Goal: Information Seeking & Learning: Learn about a topic

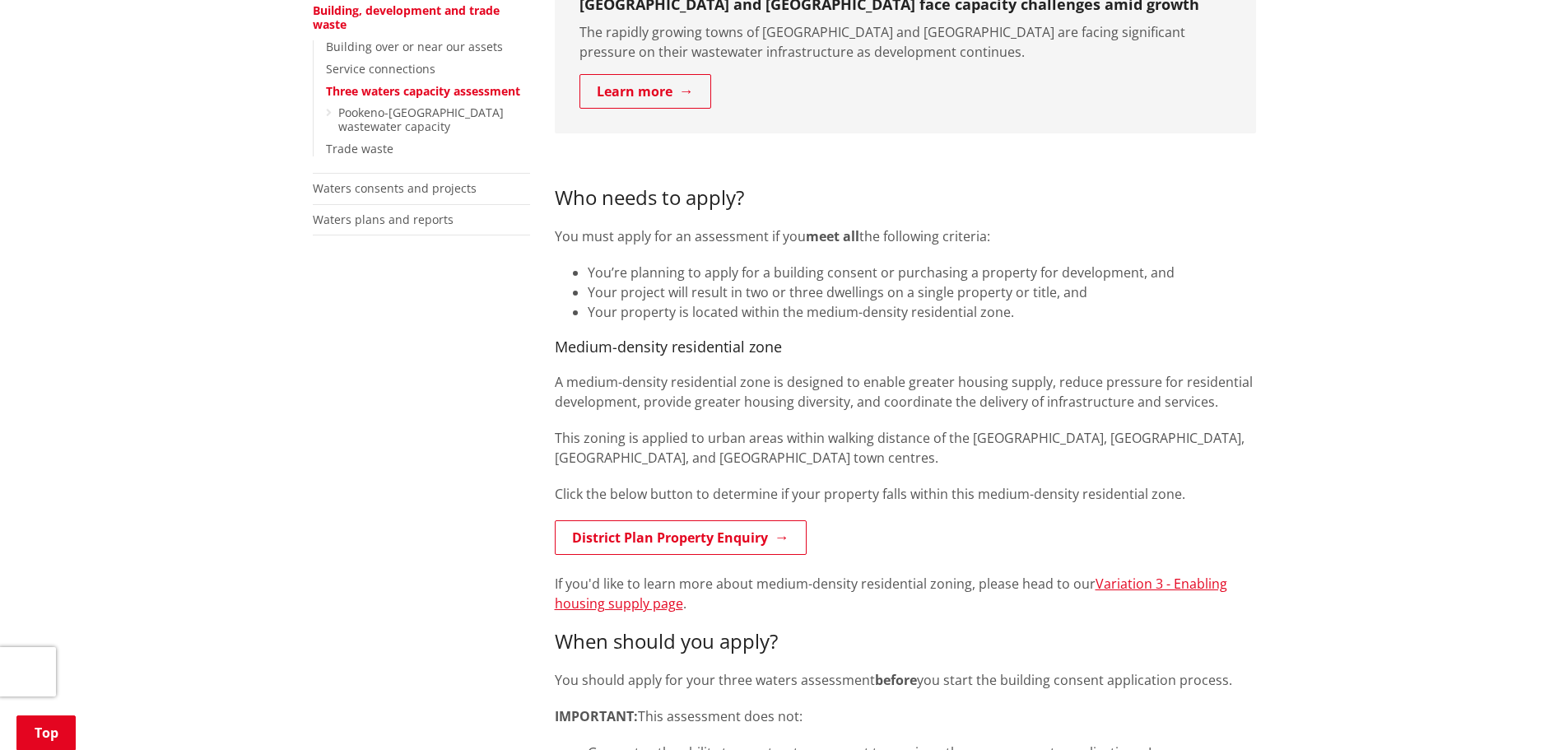
scroll to position [494, 0]
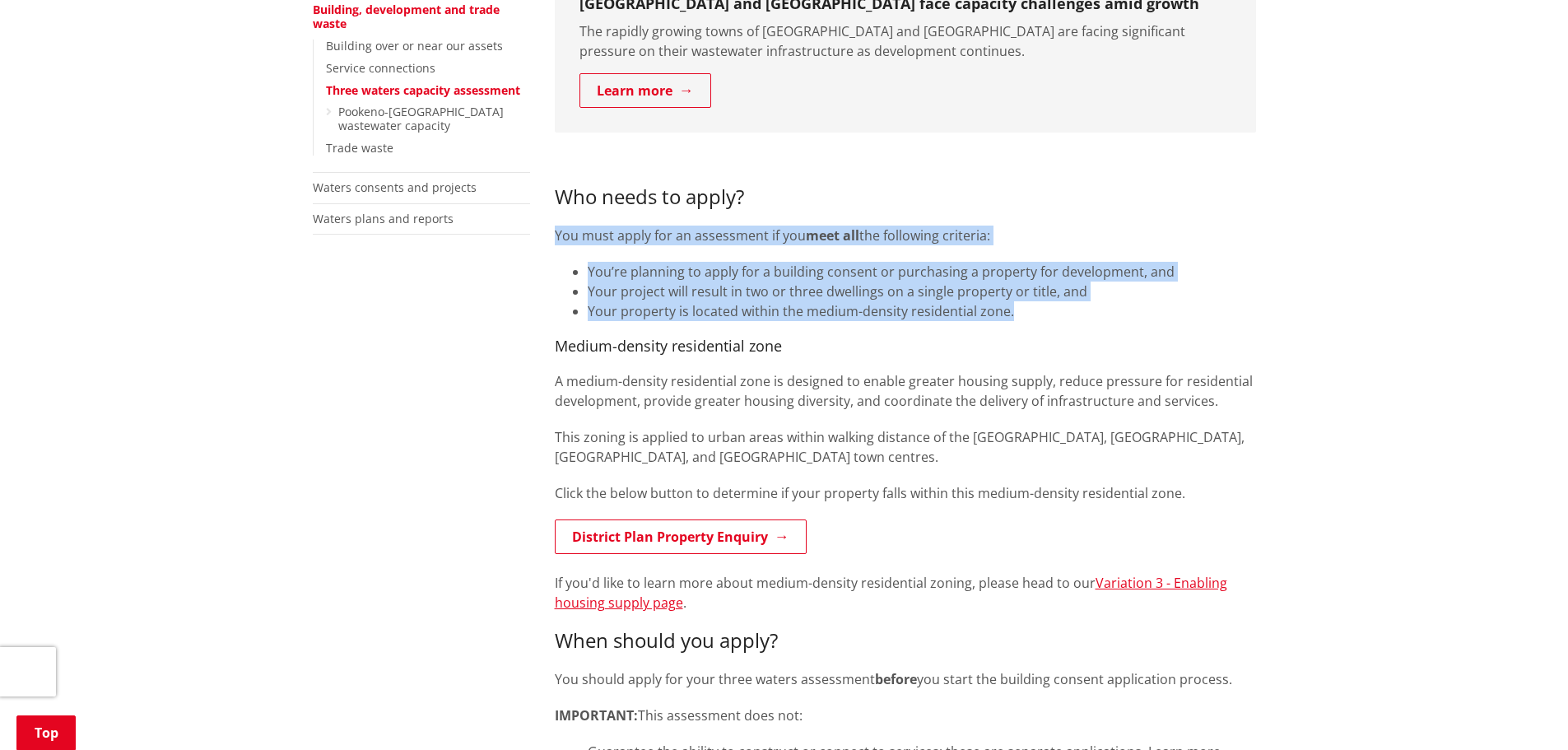
drag, startPoint x: 556, startPoint y: 225, endPoint x: 1062, endPoint y: 309, distance: 512.9
click at [1062, 309] on div "Who needs to apply? You must apply for an assessment if you meet all the follow…" at bounding box center [905, 505] width 702 height 713
click at [1032, 314] on li "Your property is located within the medium-density residential zone." at bounding box center [922, 311] width 669 height 20
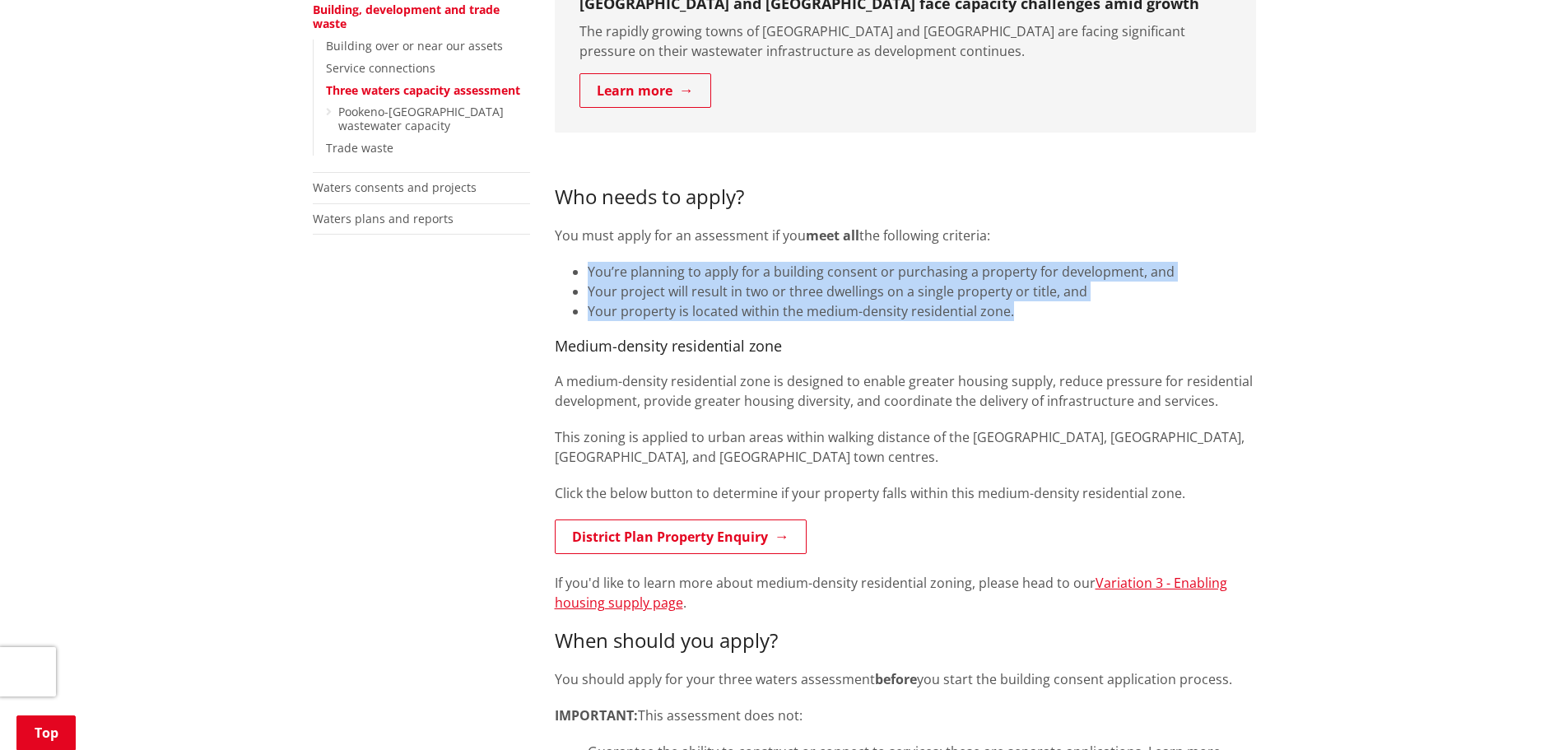
drag, startPoint x: 1029, startPoint y: 315, endPoint x: 578, endPoint y: 263, distance: 454.0
click at [578, 263] on ul "You’re planning to apply for a building consent or purchasing a property for de…" at bounding box center [905, 292] width 702 height 59
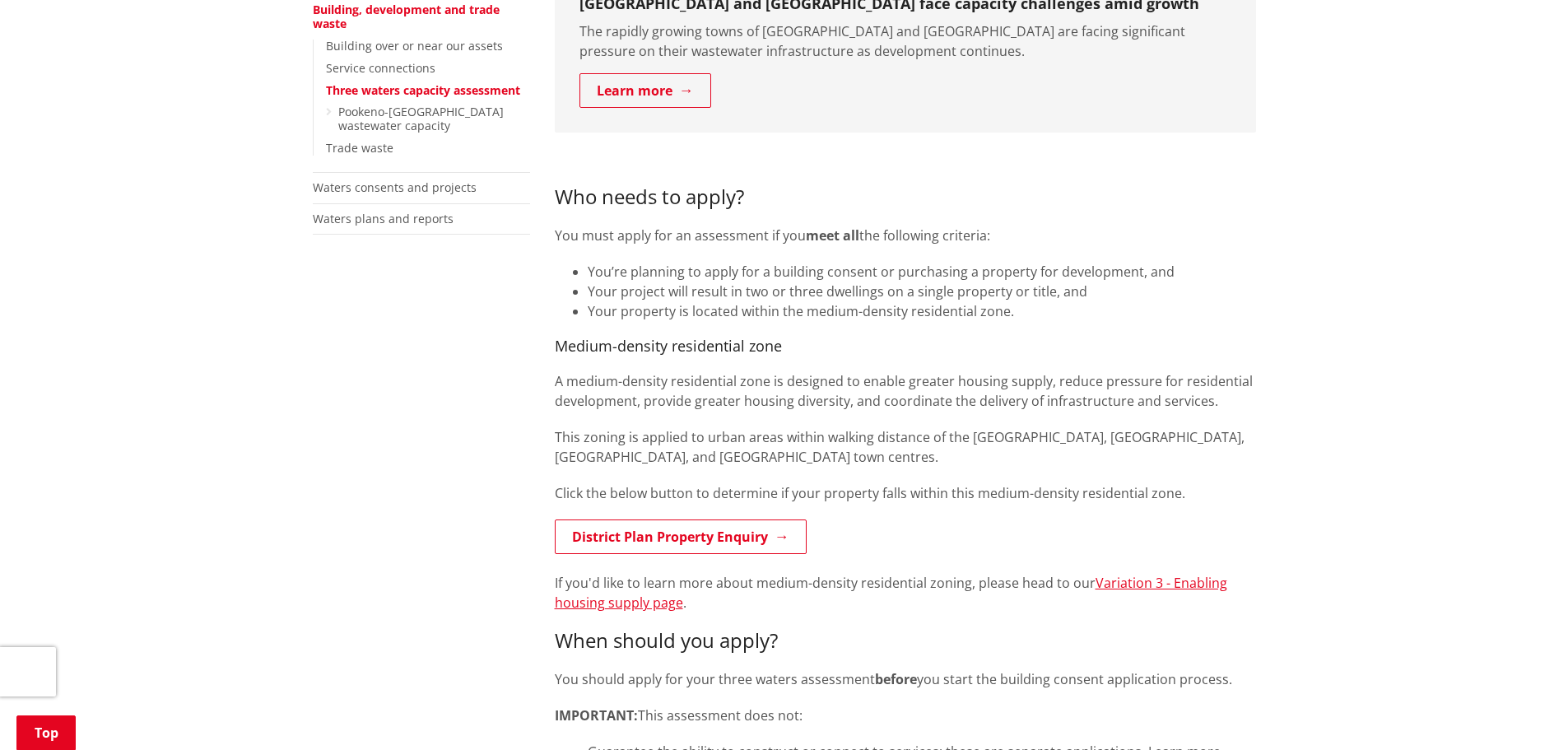
click at [1047, 340] on h4 "Medium-density residential zone" at bounding box center [905, 347] width 702 height 18
click at [1050, 361] on div "Who needs to apply? You must apply for an assessment if you meet all the follow…" at bounding box center [905, 505] width 702 height 713
drag, startPoint x: 810, startPoint y: 350, endPoint x: 553, endPoint y: 349, distance: 257.0
click at [1217, 469] on div "Who needs to apply? You must apply for an assessment if you meet all the follow…" at bounding box center [905, 505] width 702 height 713
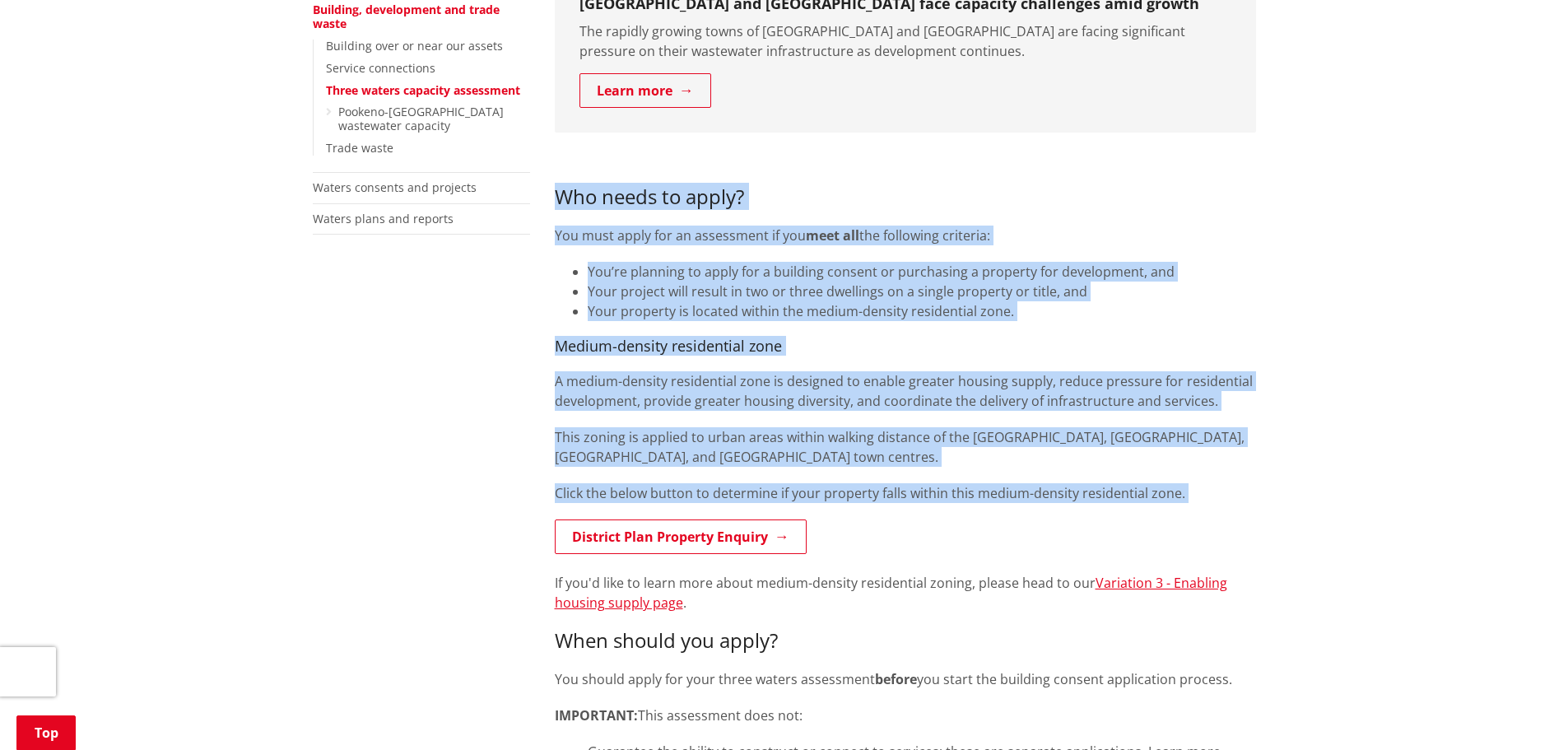
drag, startPoint x: 1190, startPoint y: 505, endPoint x: 563, endPoint y: 197, distance: 698.6
click at [563, 197] on div "Who needs to apply? You must apply for an assessment if you meet all the follow…" at bounding box center [905, 505] width 702 height 713
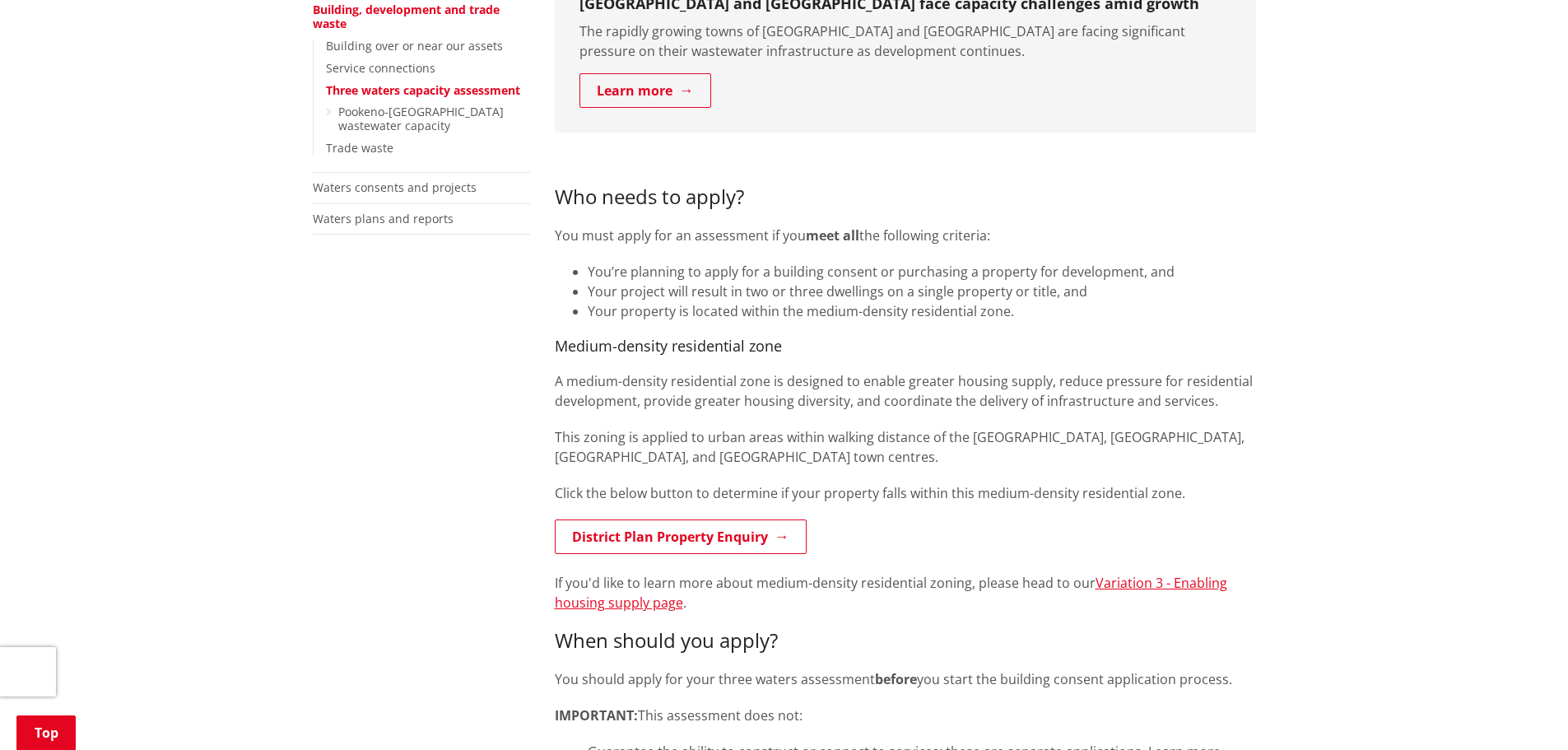
drag, startPoint x: 1170, startPoint y: 573, endPoint x: 1162, endPoint y: 566, distance: 10.6
click at [1170, 573] on div "Who needs to apply? You must apply for an assessment if you meet all the follow…" at bounding box center [905, 505] width 702 height 713
click at [1109, 525] on p "District Plan Property Enquiry" at bounding box center [905, 539] width 702 height 37
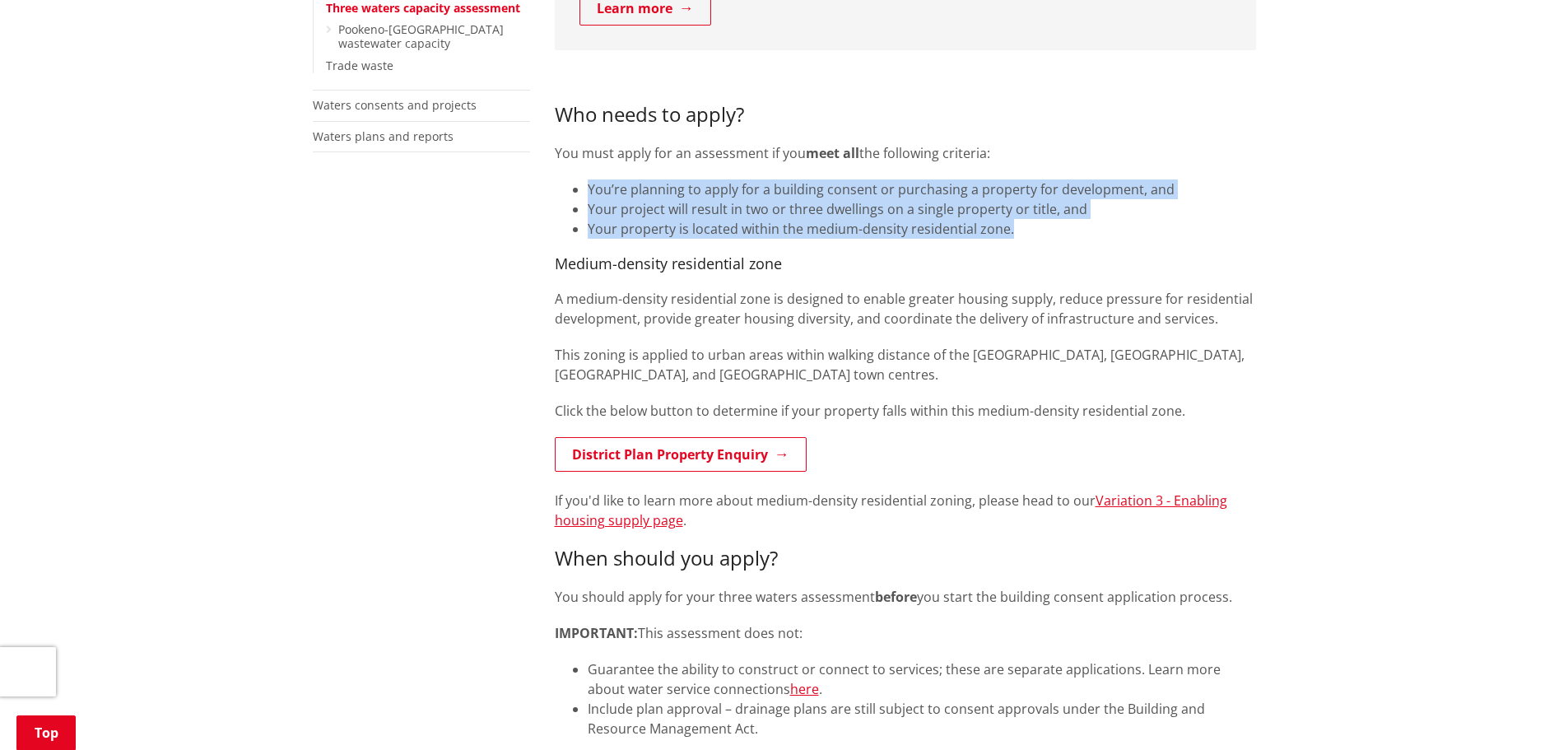
drag, startPoint x: 1002, startPoint y: 226, endPoint x: 579, endPoint y: 191, distance: 424.4
click at [579, 191] on ul "You’re planning to apply for a building consent or purchasing a property for de…" at bounding box center [905, 209] width 702 height 59
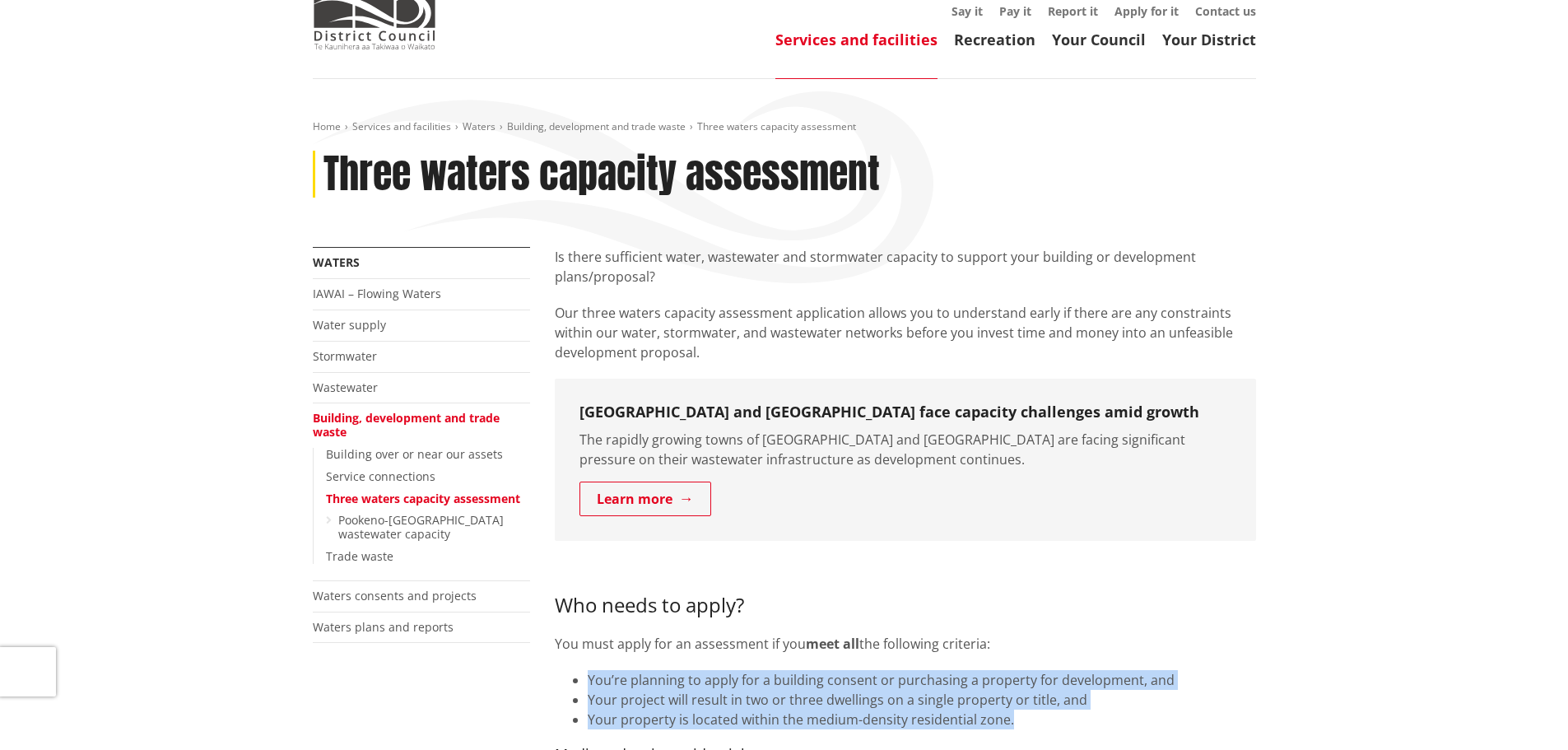
scroll to position [0, 0]
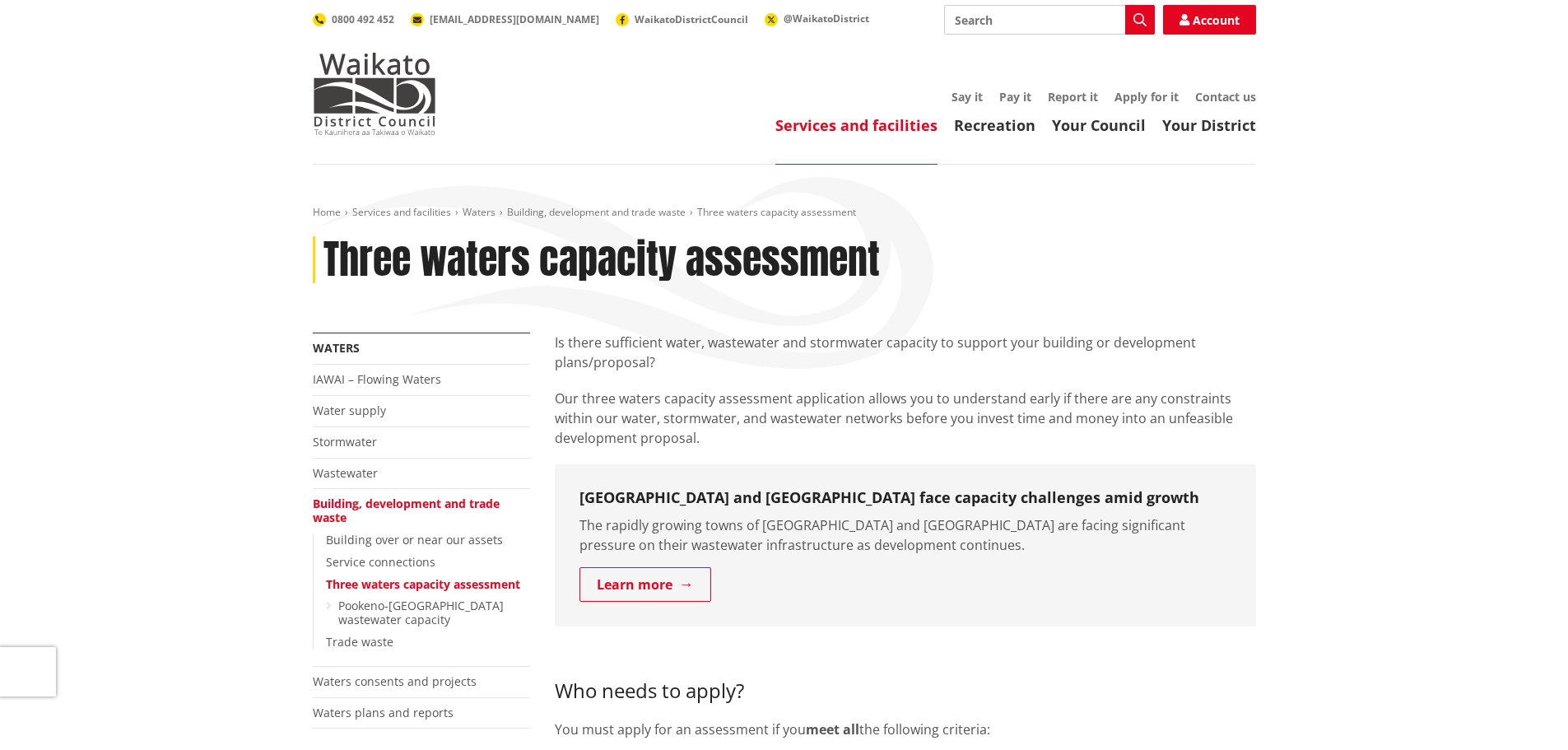
click at [991, 18] on input "Search" at bounding box center [1049, 20] width 210 height 29
type input "co"
click at [353, 113] on img at bounding box center [374, 94] width 124 height 82
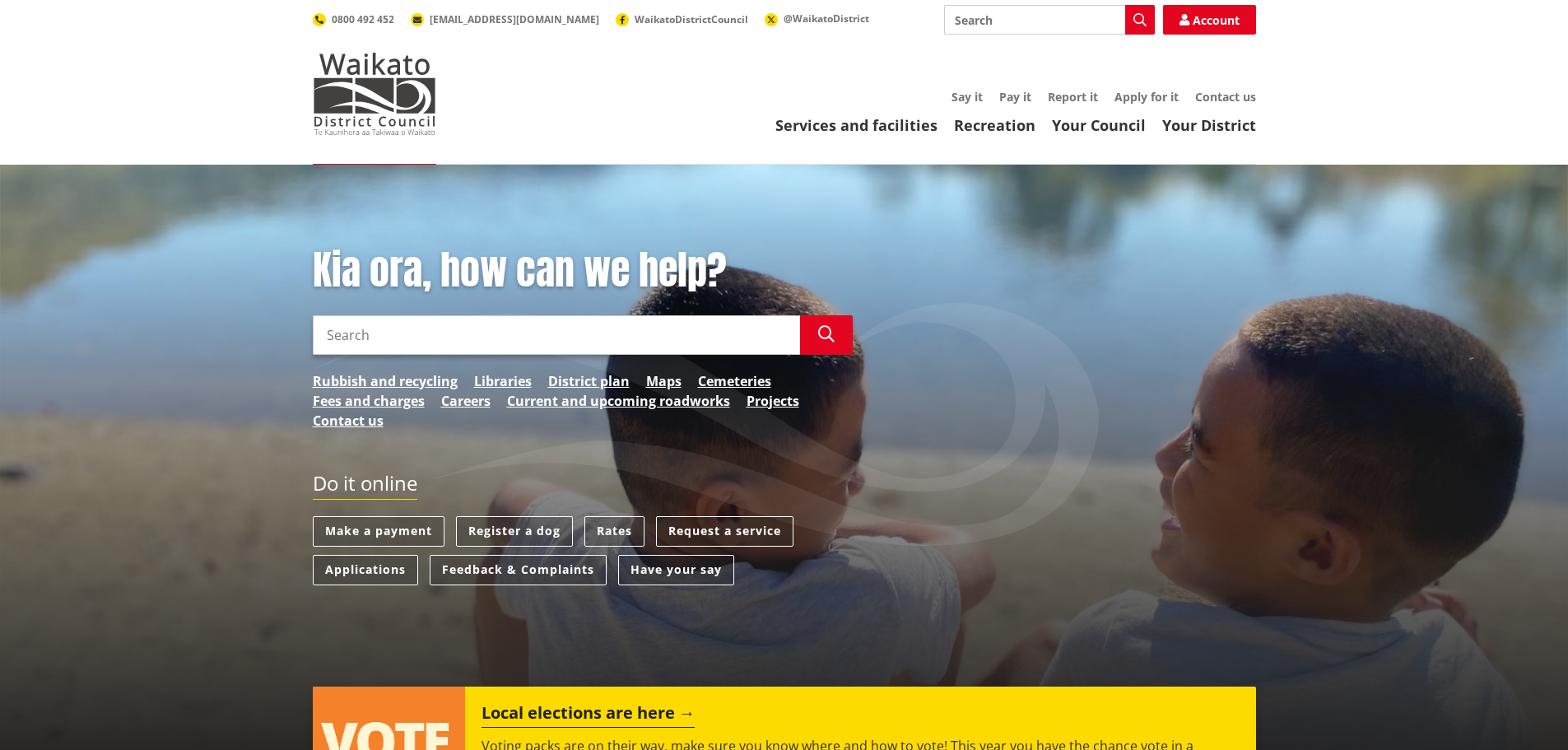
click at [396, 329] on input "Search" at bounding box center [556, 335] width 488 height 39
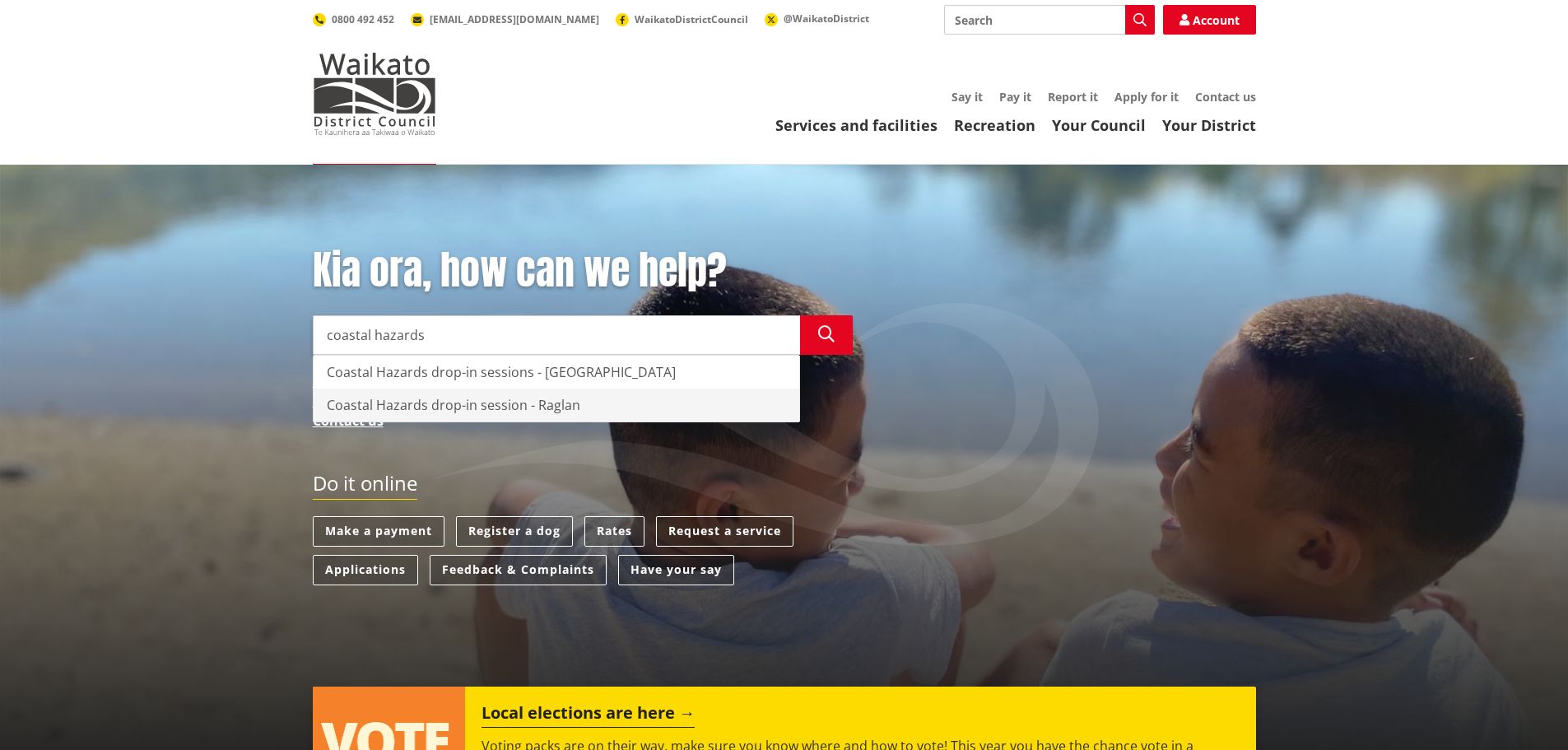
click at [395, 411] on div "Coastal Hazards drop-in session - Raglan" at bounding box center [556, 405] width 486 height 33
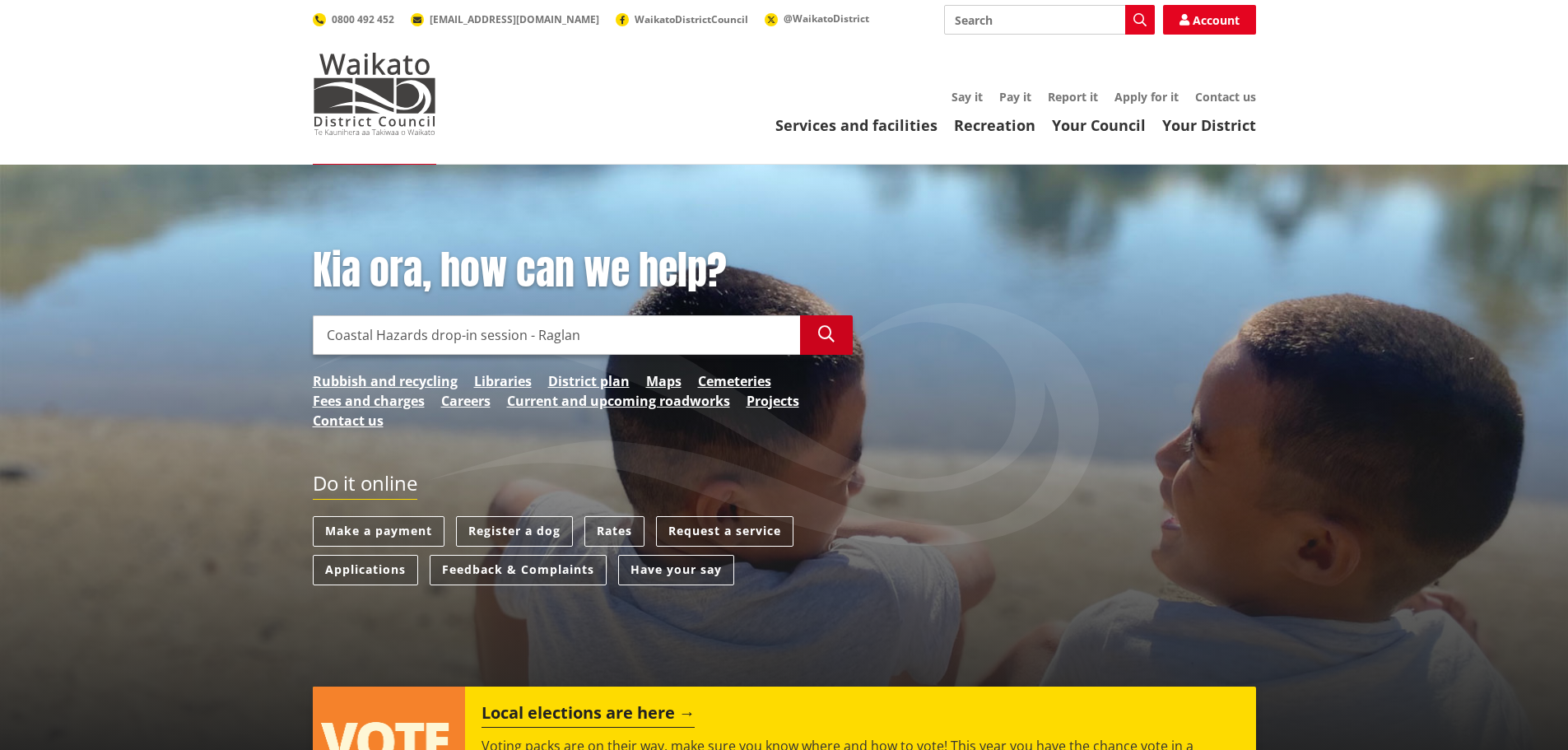
type input "Coastal Hazards drop-in session - Raglan"
click at [837, 337] on button "Search" at bounding box center [826, 335] width 53 height 39
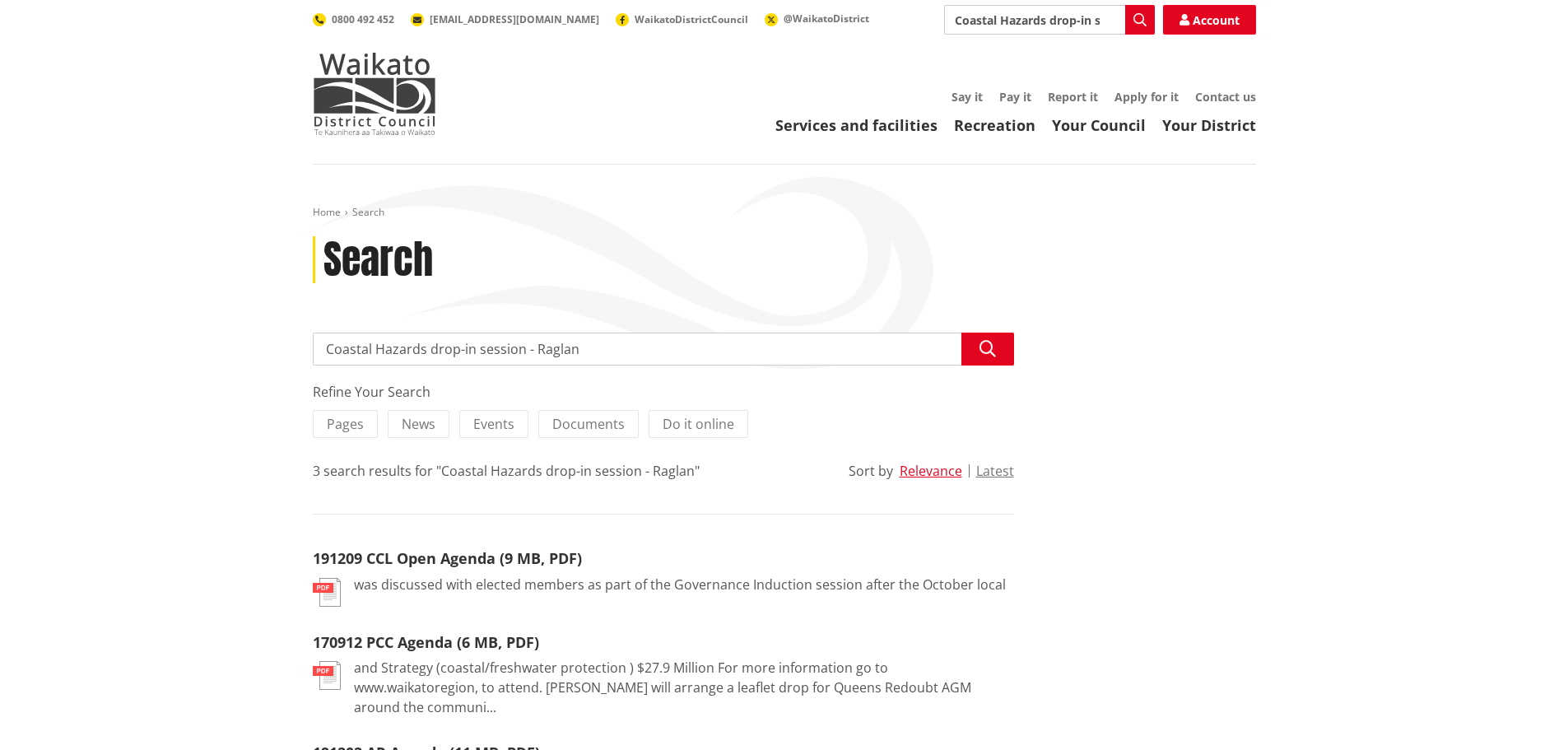
click at [606, 350] on input "Coastal Hazards drop-in session - Raglan" at bounding box center [663, 349] width 702 height 33
drag, startPoint x: 604, startPoint y: 349, endPoint x: 423, endPoint y: 346, distance: 181.0
click at [423, 346] on input "Coastal Hazards drop-in session - Raglan" at bounding box center [663, 349] width 702 height 33
drag, startPoint x: 586, startPoint y: 353, endPoint x: 425, endPoint y: 351, distance: 161.0
click at [425, 351] on input "Coastal Hazards drop-in session - Raglan" at bounding box center [663, 349] width 702 height 33
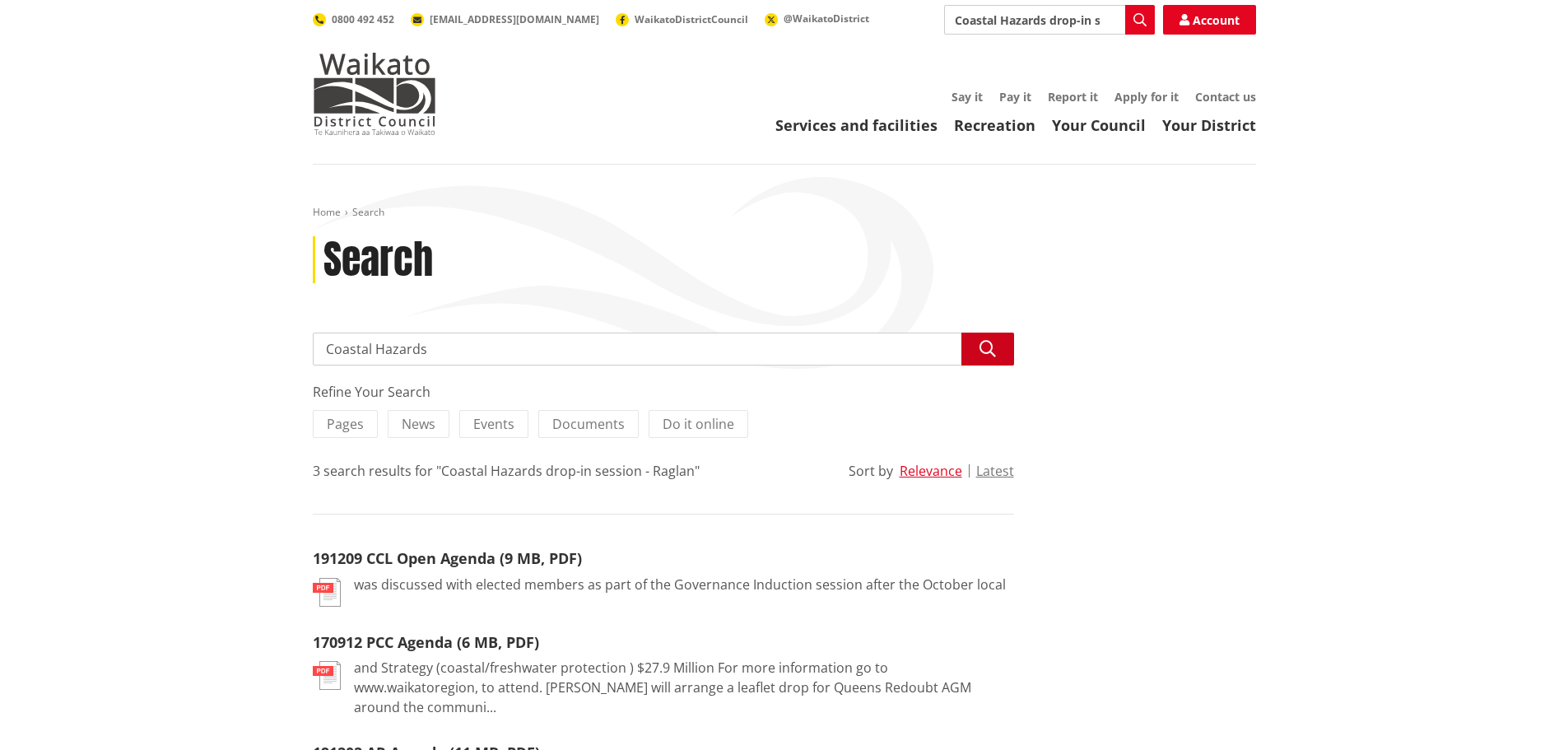
type input "Coastal Hazards"
click at [985, 347] on icon "button" at bounding box center [988, 349] width 16 height 16
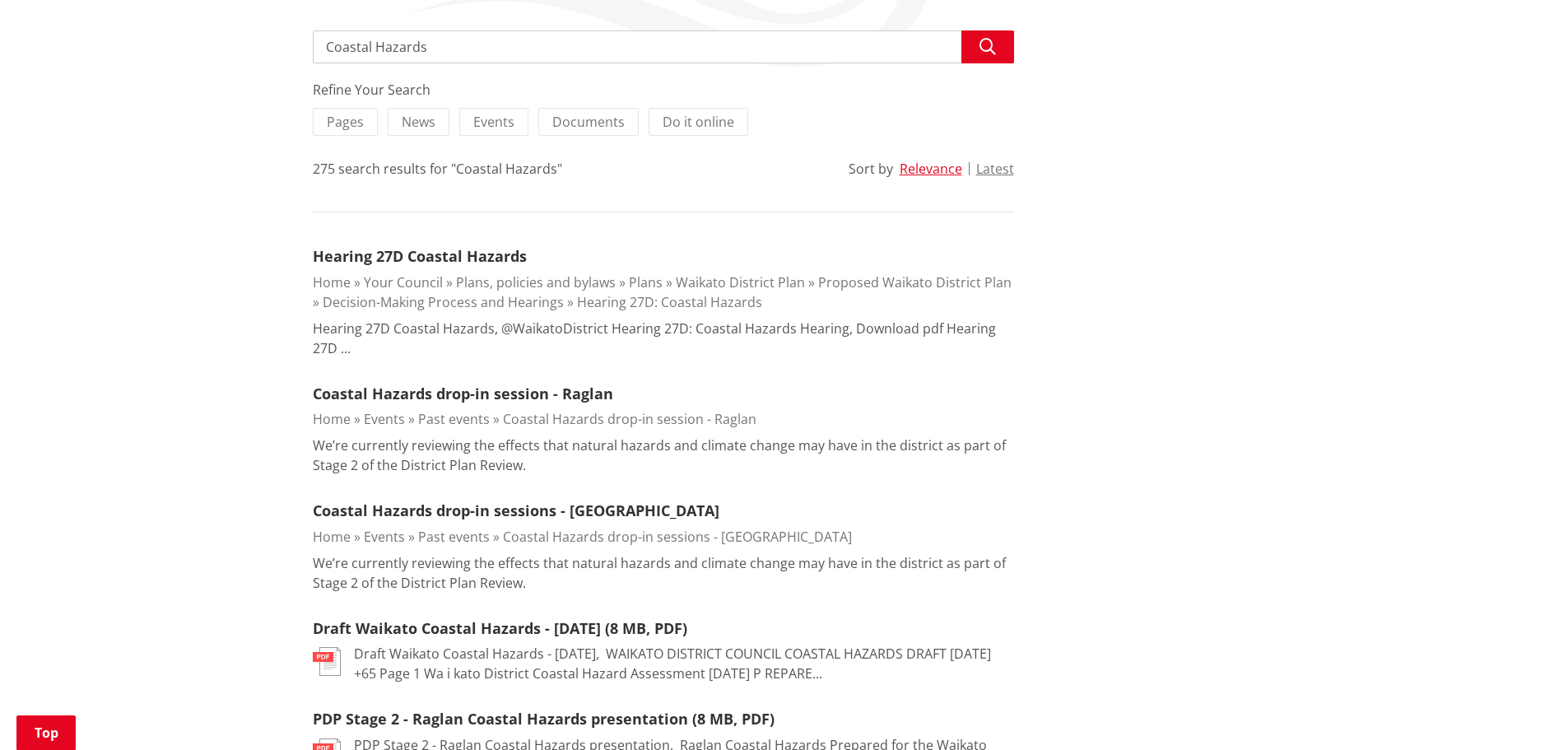
scroll to position [329, 0]
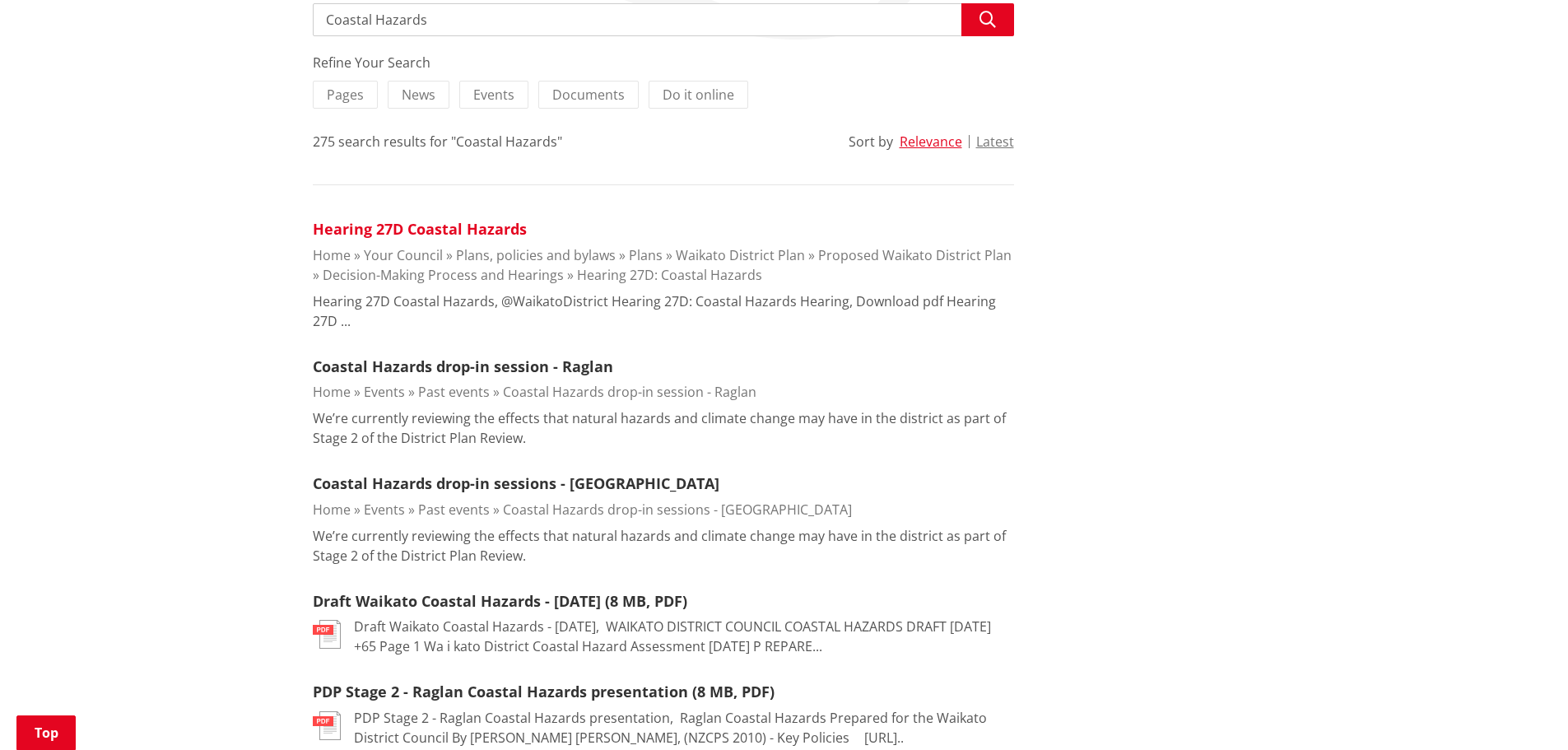
click at [452, 232] on link "Hearing 27D Coastal Hazards" at bounding box center [420, 229] width 214 height 20
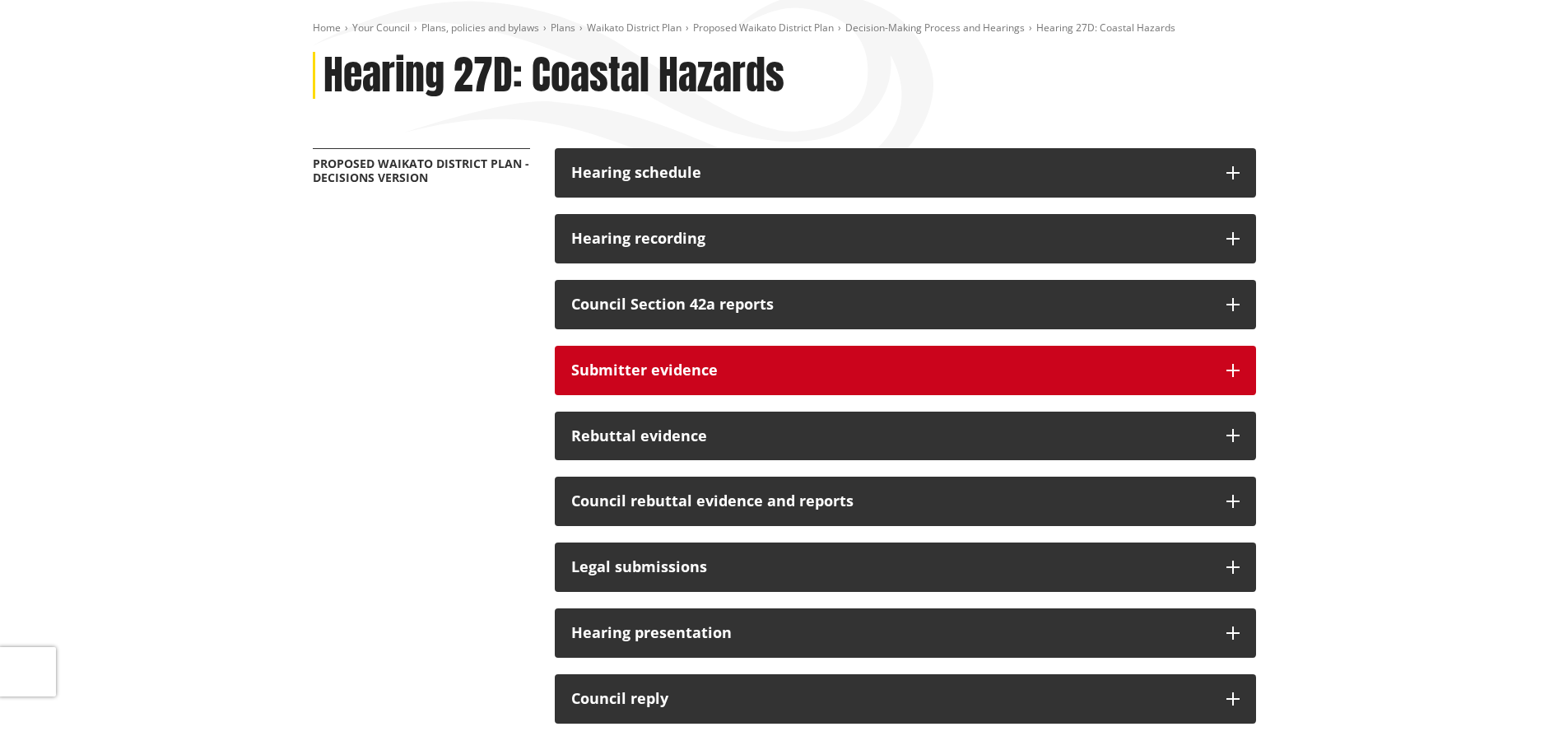
scroll to position [165, 0]
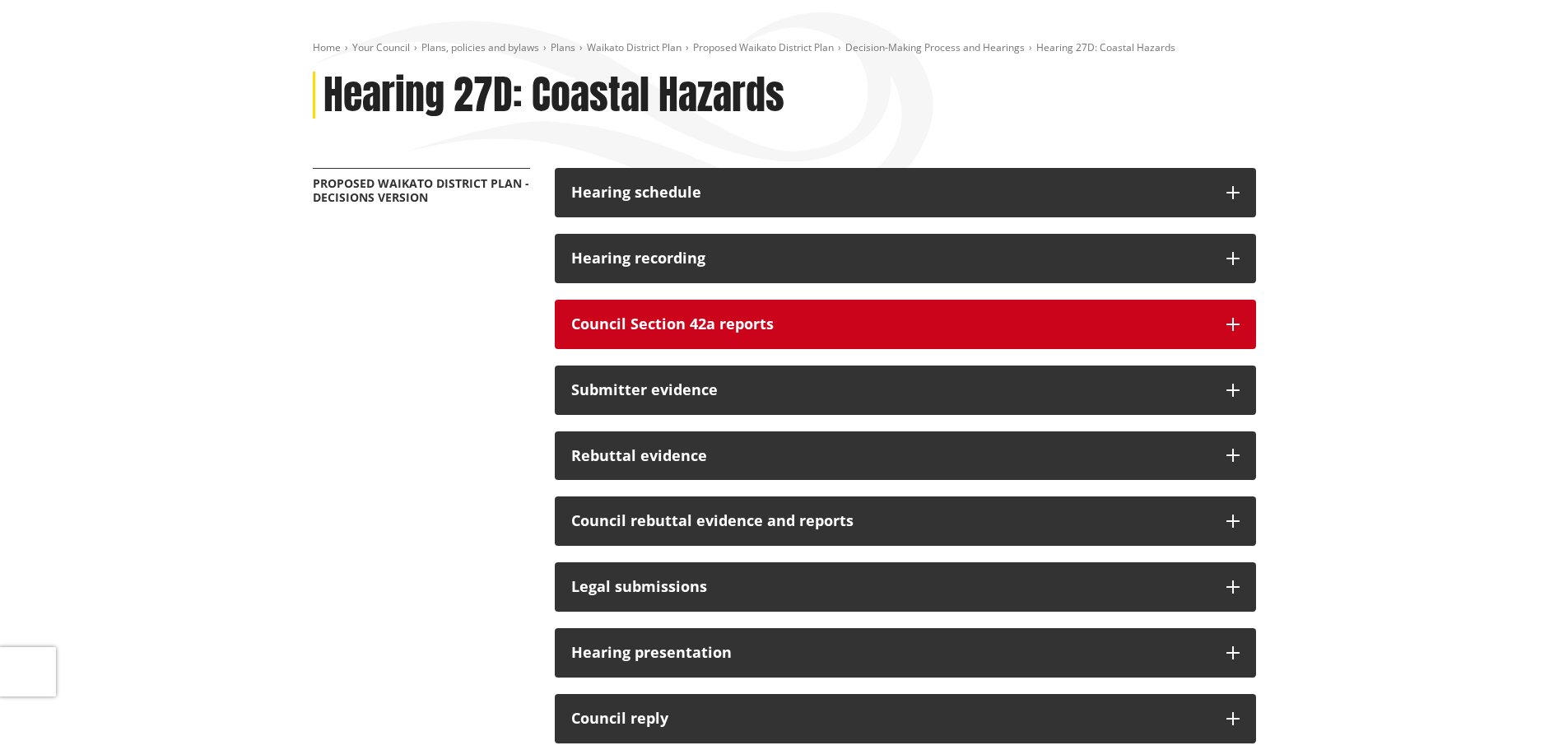
click at [829, 322] on h3 "Council Section 42a reports" at bounding box center [891, 325] width 639 height 16
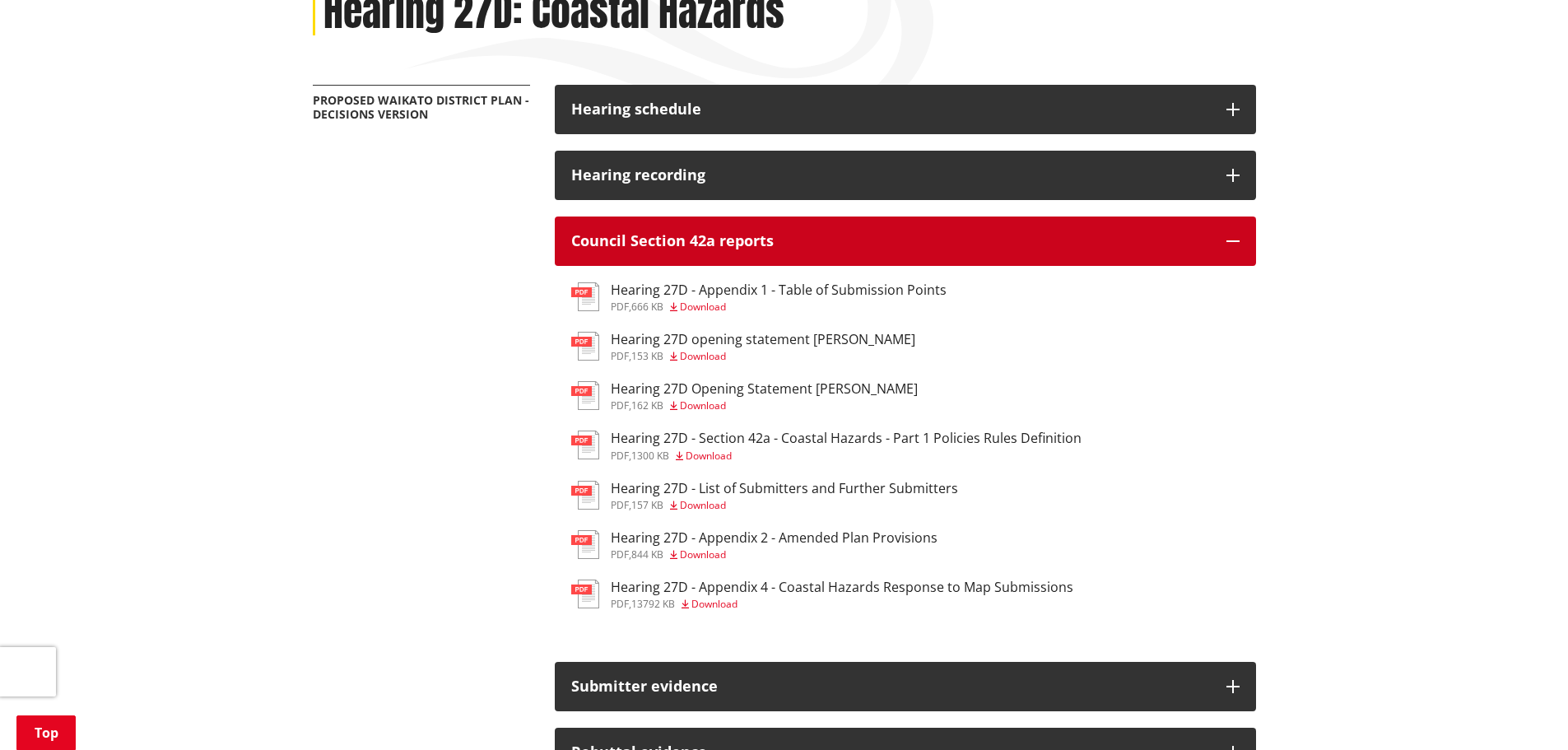
scroll to position [247, 0]
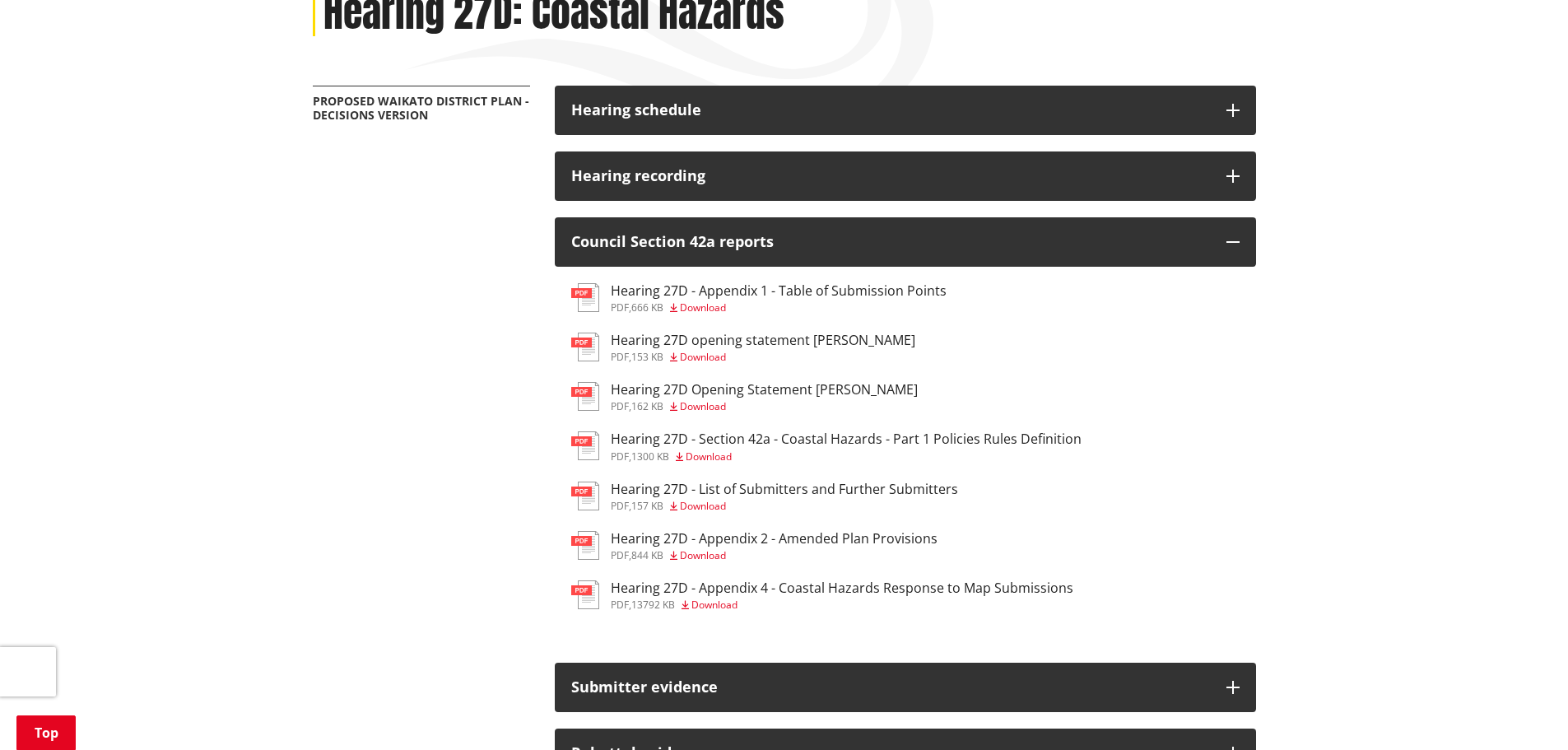
click at [686, 342] on h3 "Hearing 27D opening statement [PERSON_NAME]" at bounding box center [763, 341] width 305 height 16
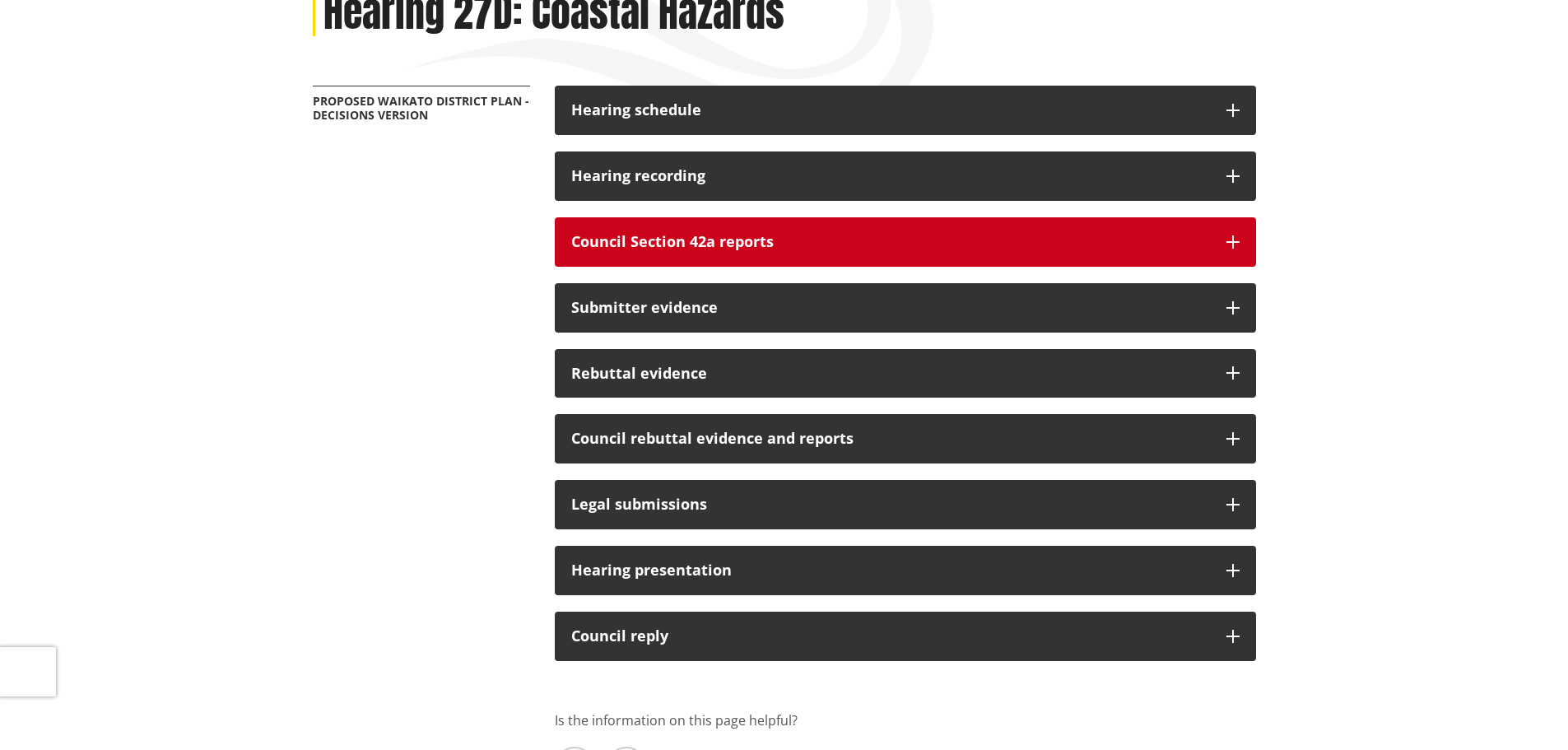
scroll to position [247, 0]
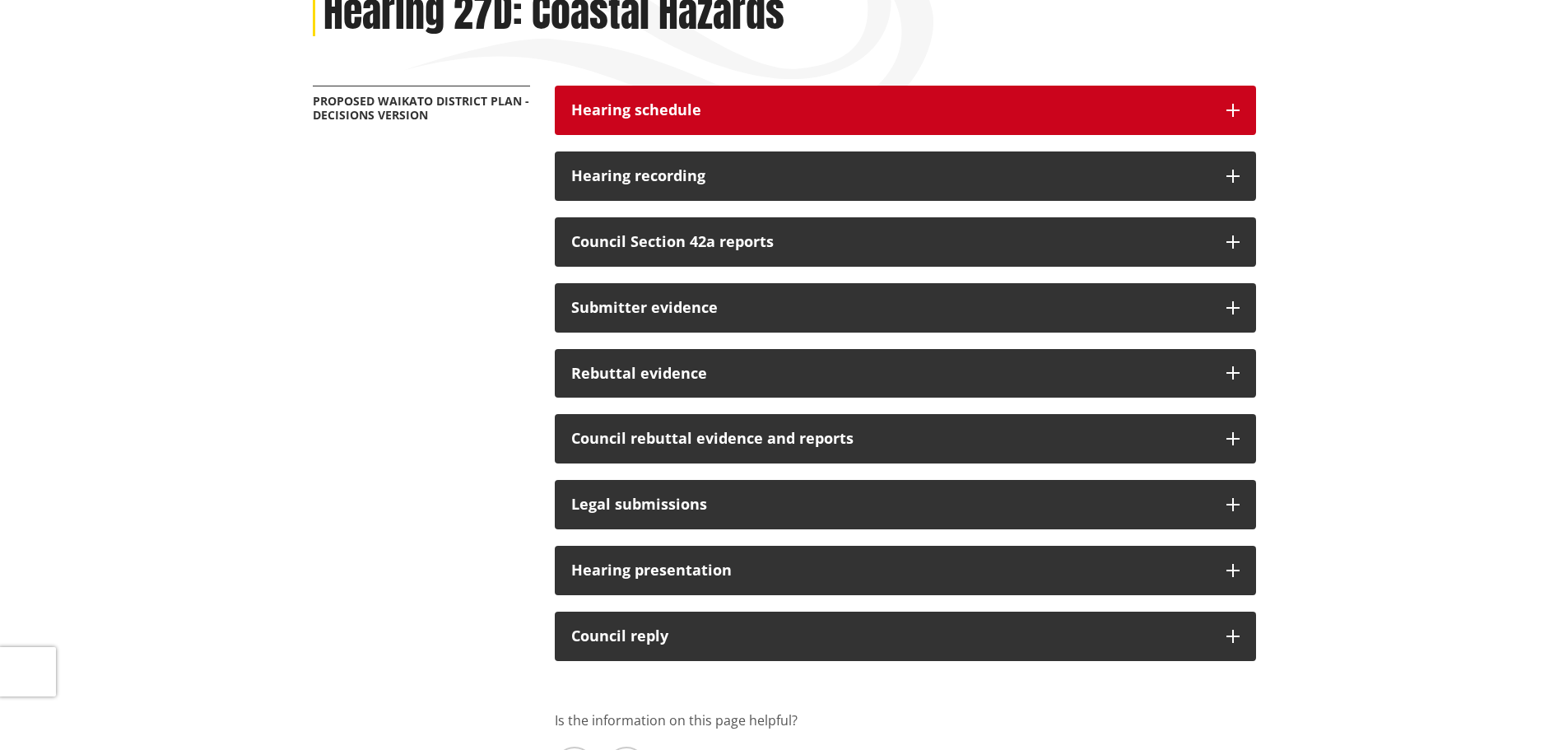
click at [747, 104] on h3 "Hearing schedule" at bounding box center [891, 111] width 639 height 16
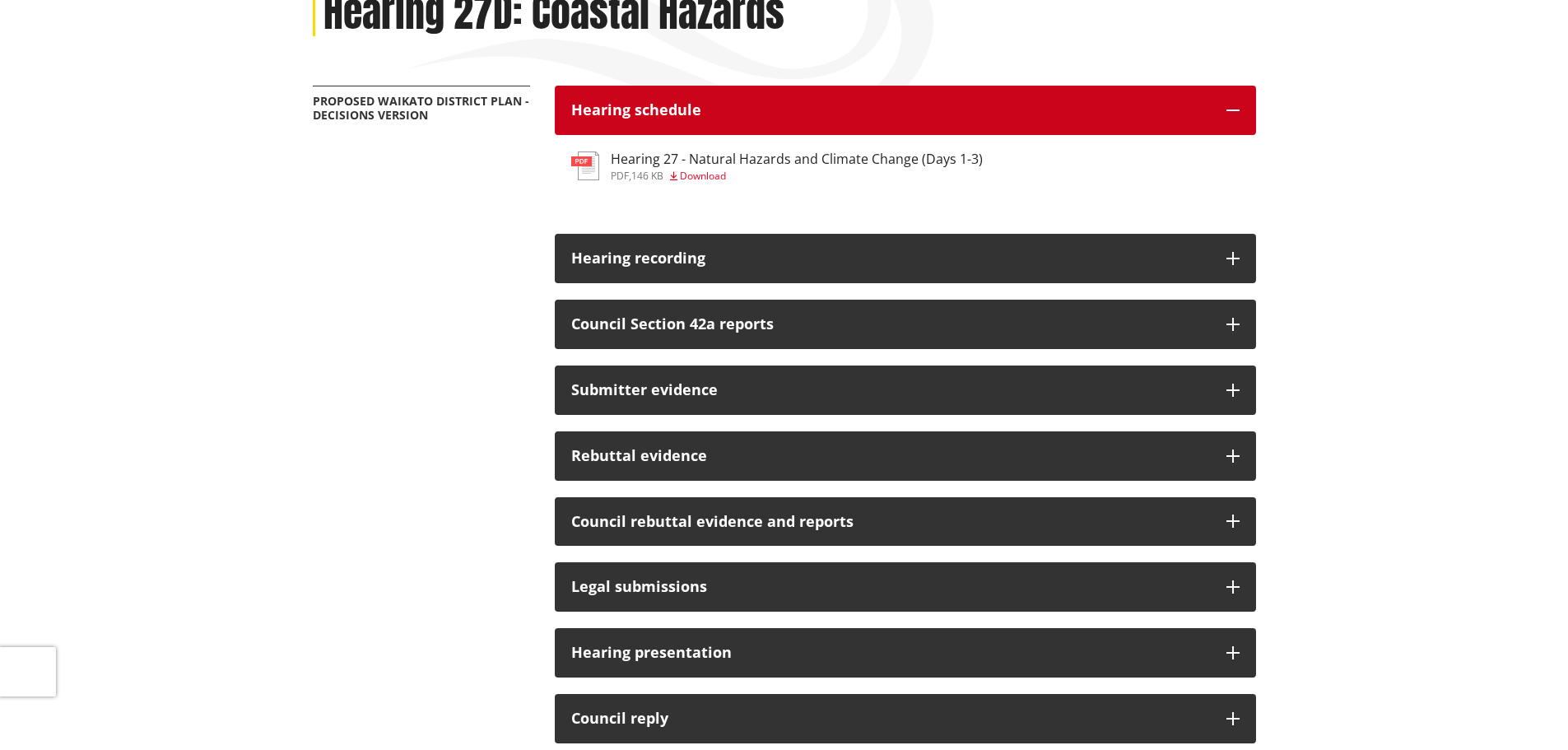
click at [747, 104] on h3 "Hearing schedule" at bounding box center [891, 111] width 639 height 16
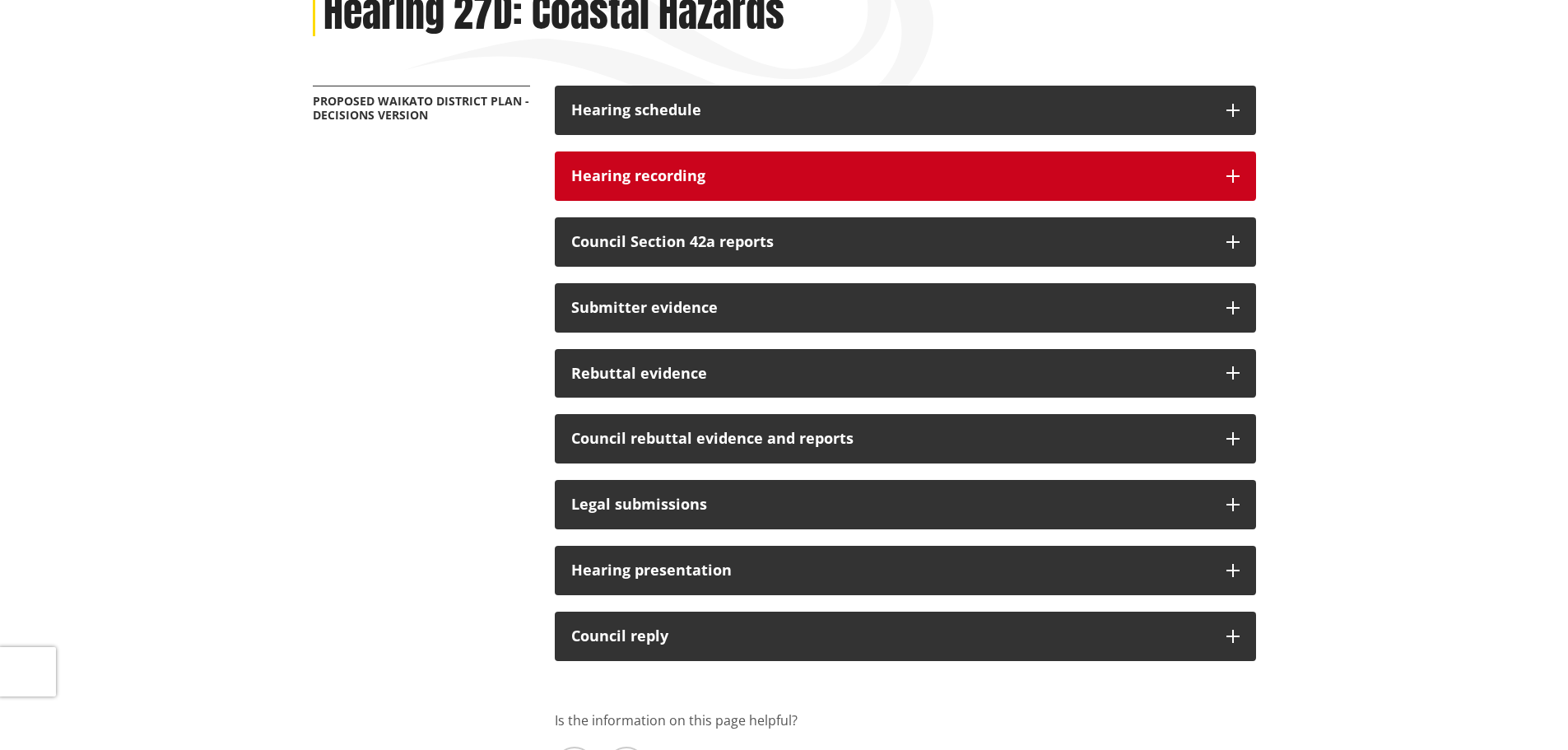
click at [710, 173] on div "Hearing recording" at bounding box center [891, 176] width 639 height 16
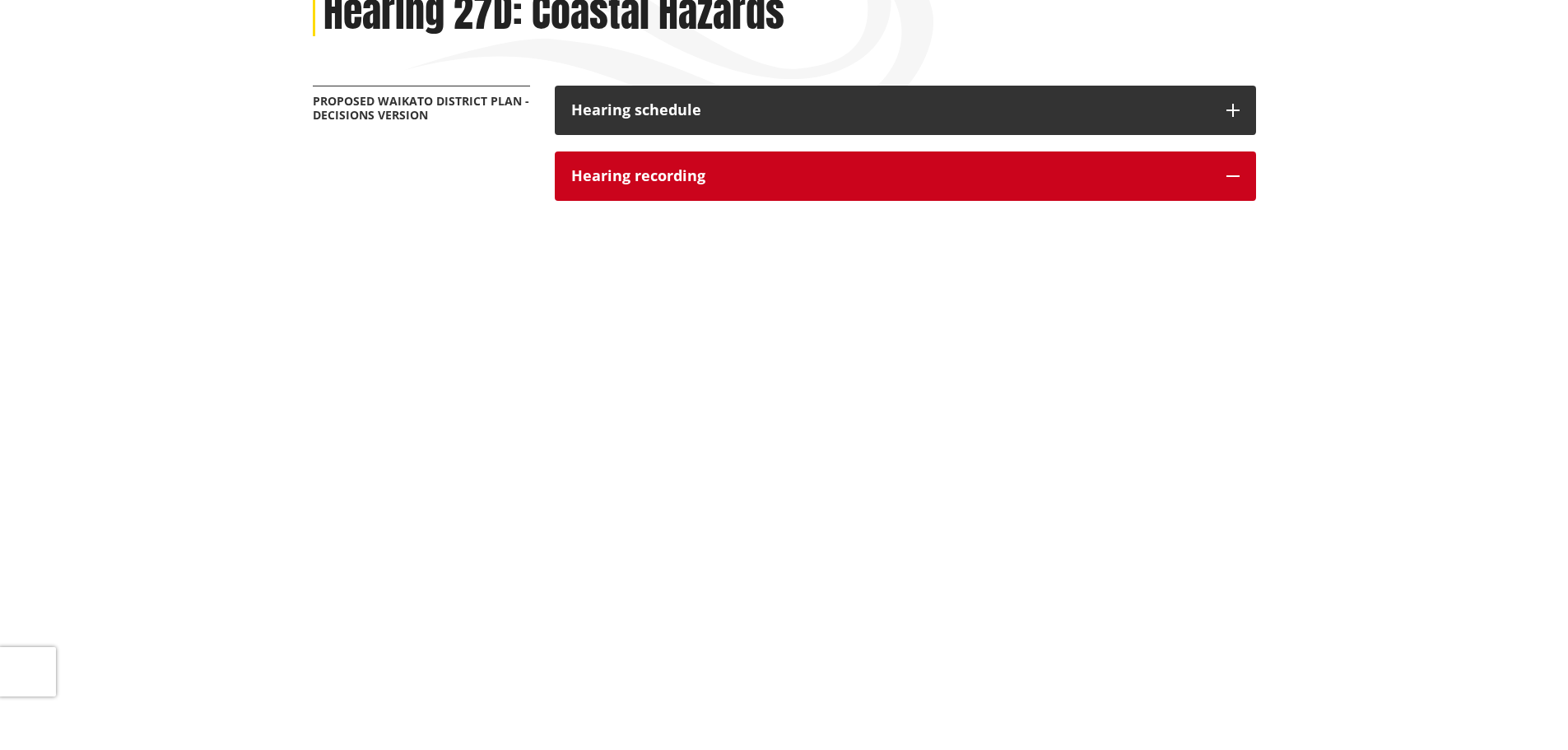
click at [714, 172] on div "Hearing recording" at bounding box center [891, 176] width 639 height 16
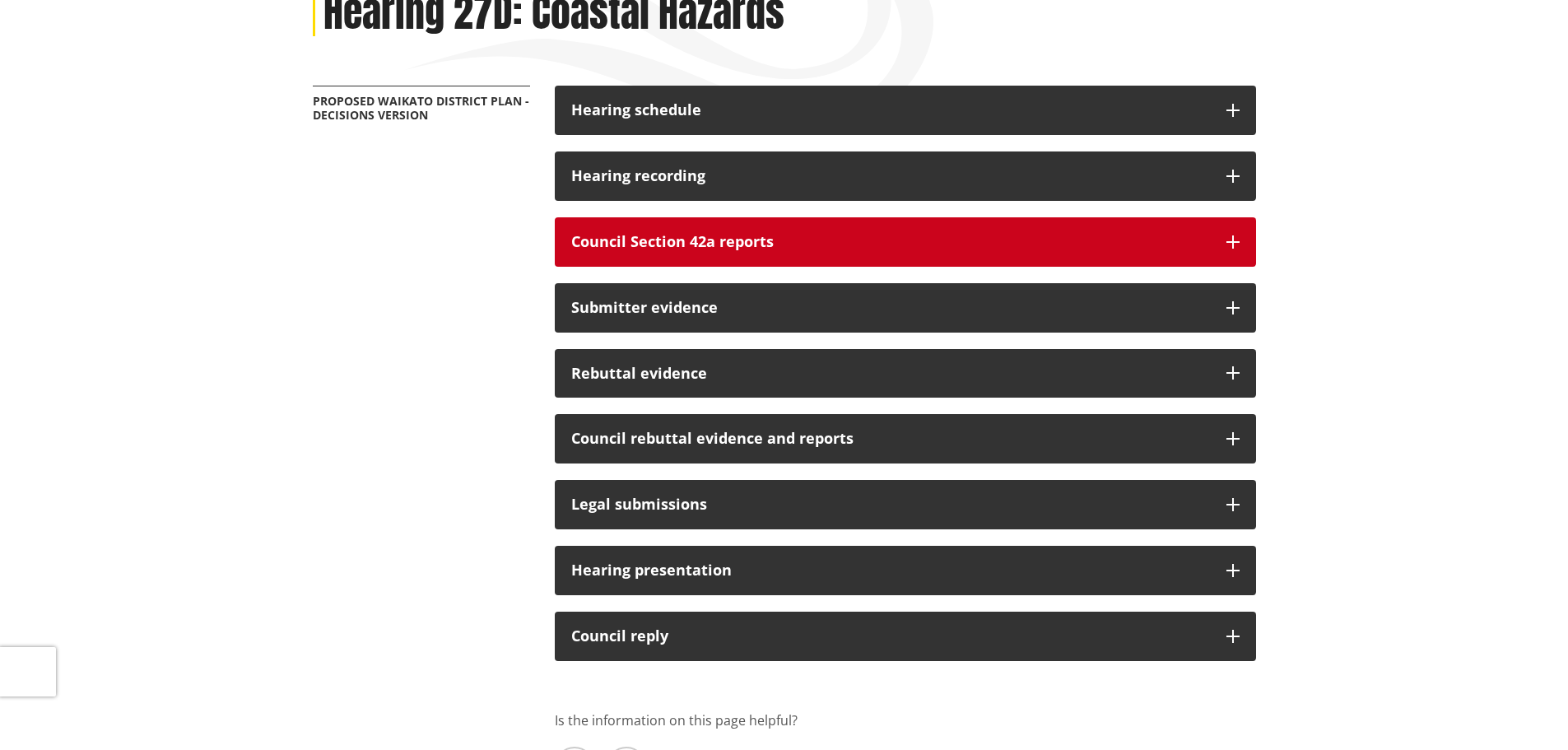
click at [720, 236] on h3 "Council Section 42a reports" at bounding box center [891, 242] width 639 height 16
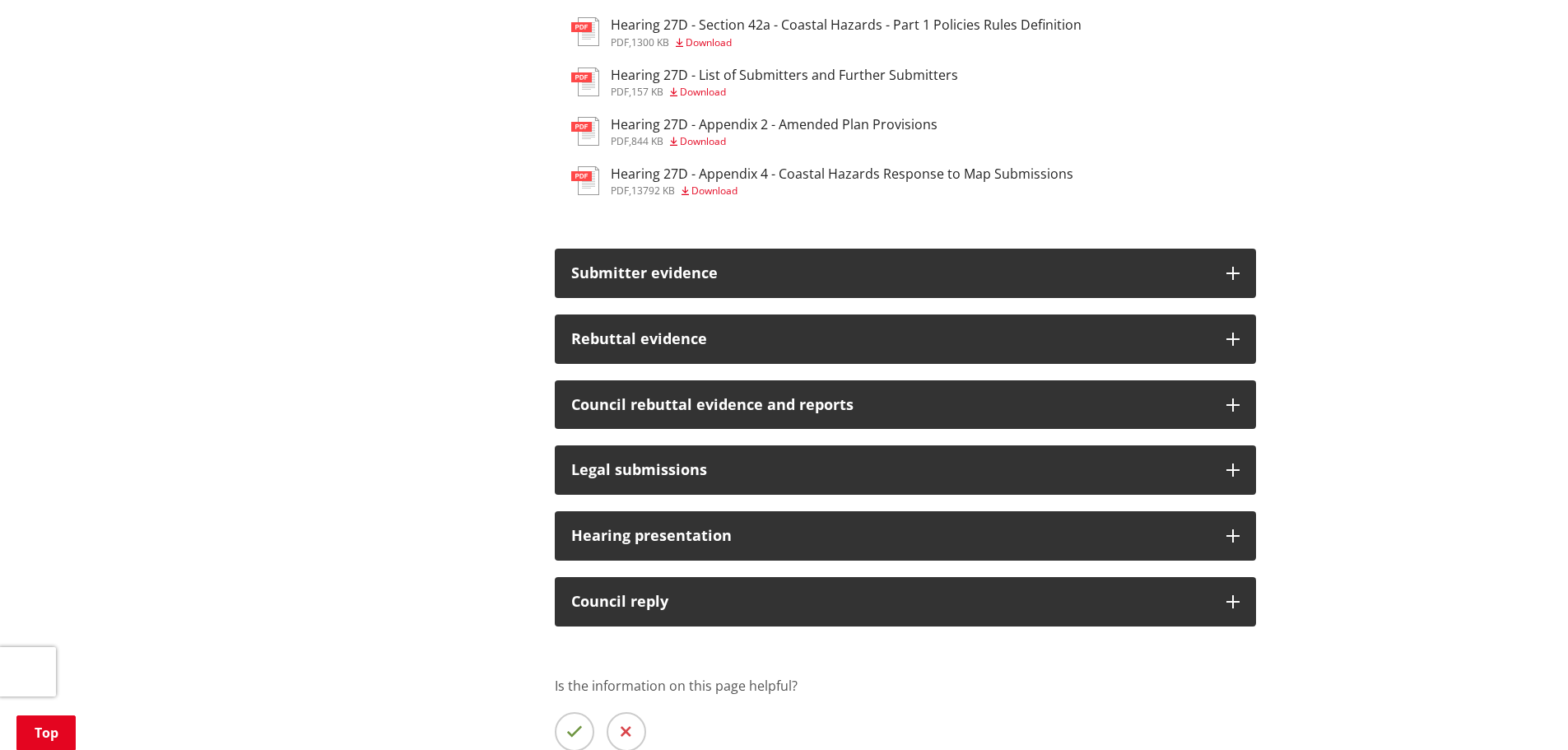
scroll to position [741, 0]
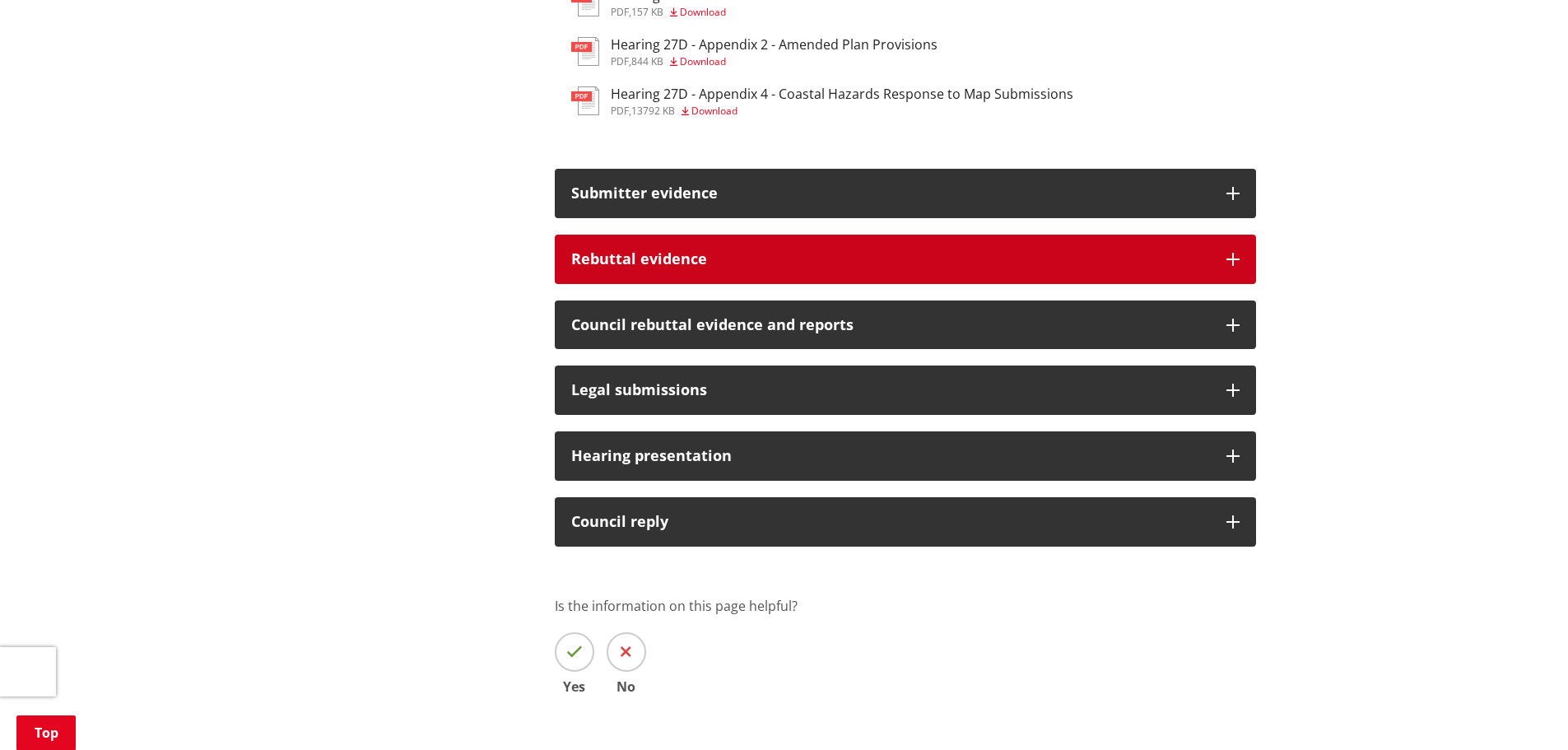
click at [686, 261] on h3 "Rebuttal evidence" at bounding box center [891, 260] width 639 height 16
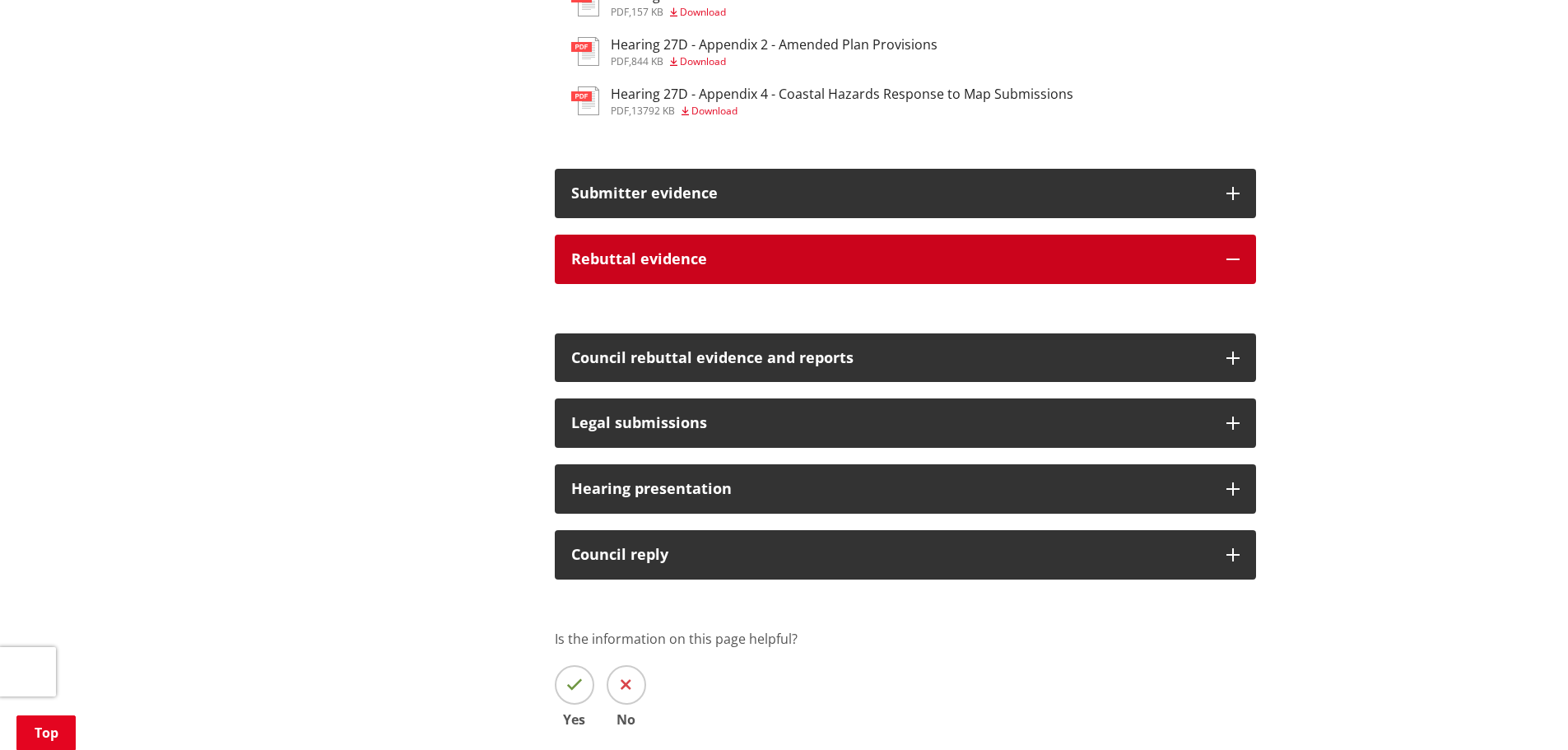
click at [688, 255] on h3 "Rebuttal evidence" at bounding box center [891, 260] width 639 height 16
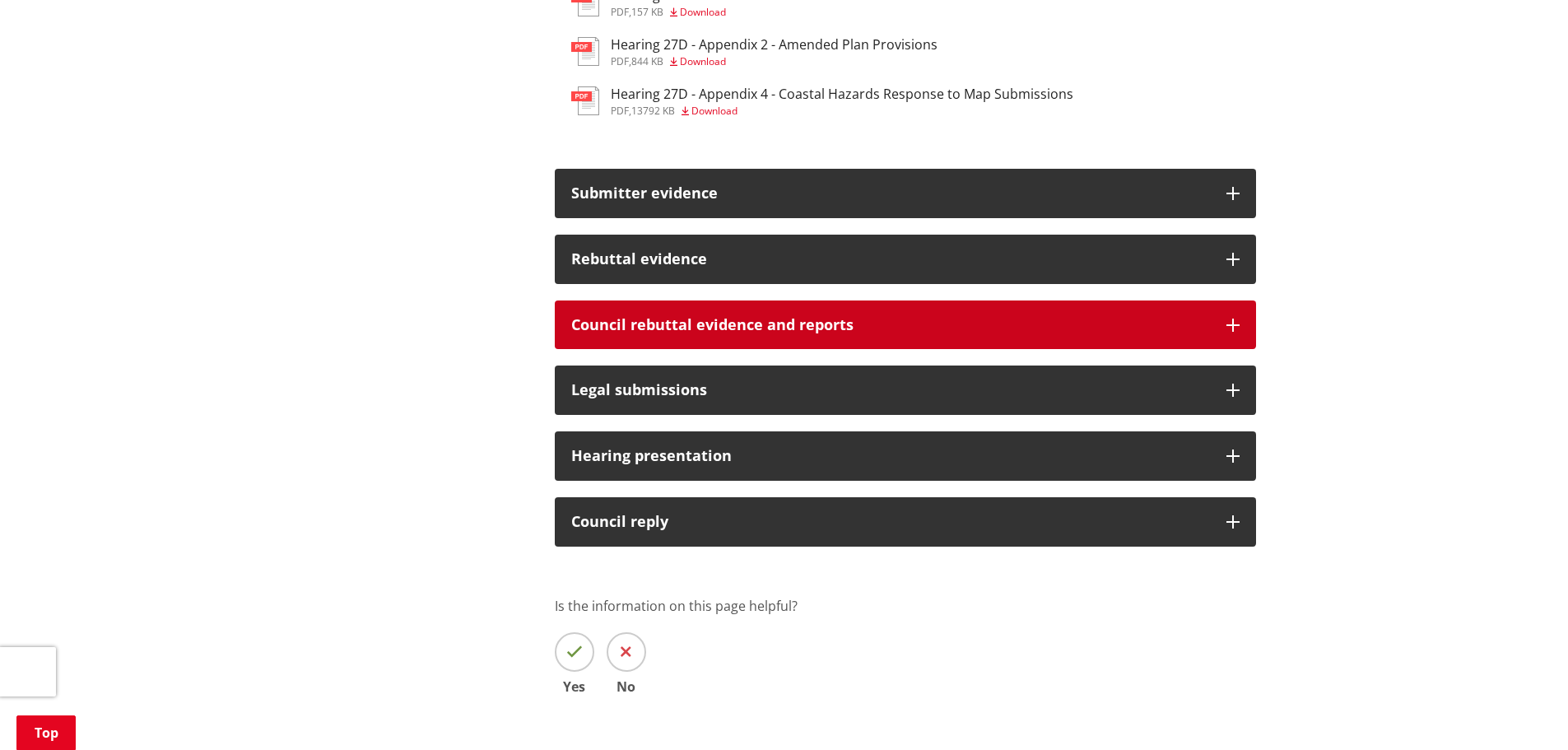
click at [684, 311] on button "Council rebuttal evidence and reports" at bounding box center [905, 325] width 702 height 49
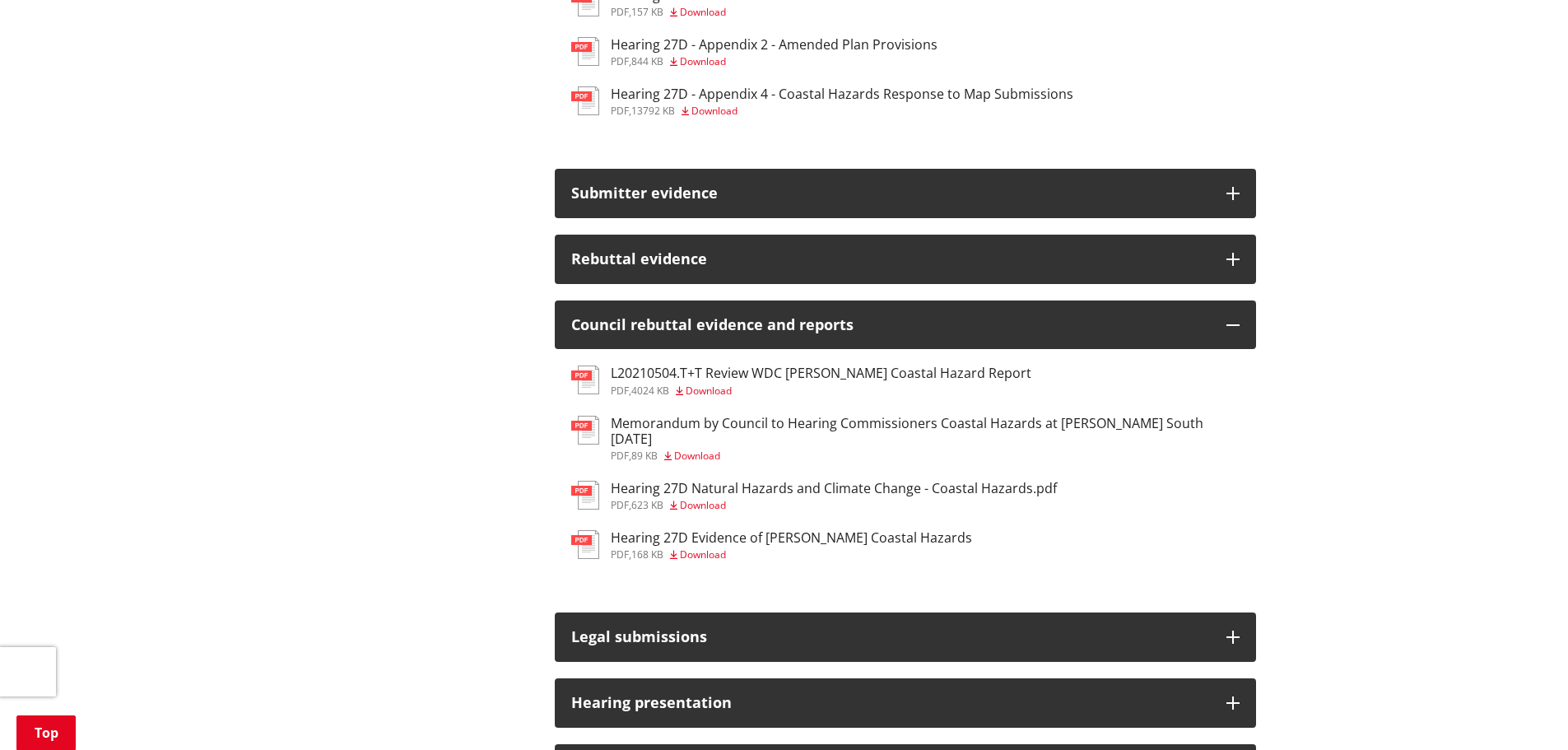
click at [792, 481] on h3 "Hearing 27D Natural Hazards and Climate Change - Coastal Hazards.pdf" at bounding box center [833, 489] width 447 height 16
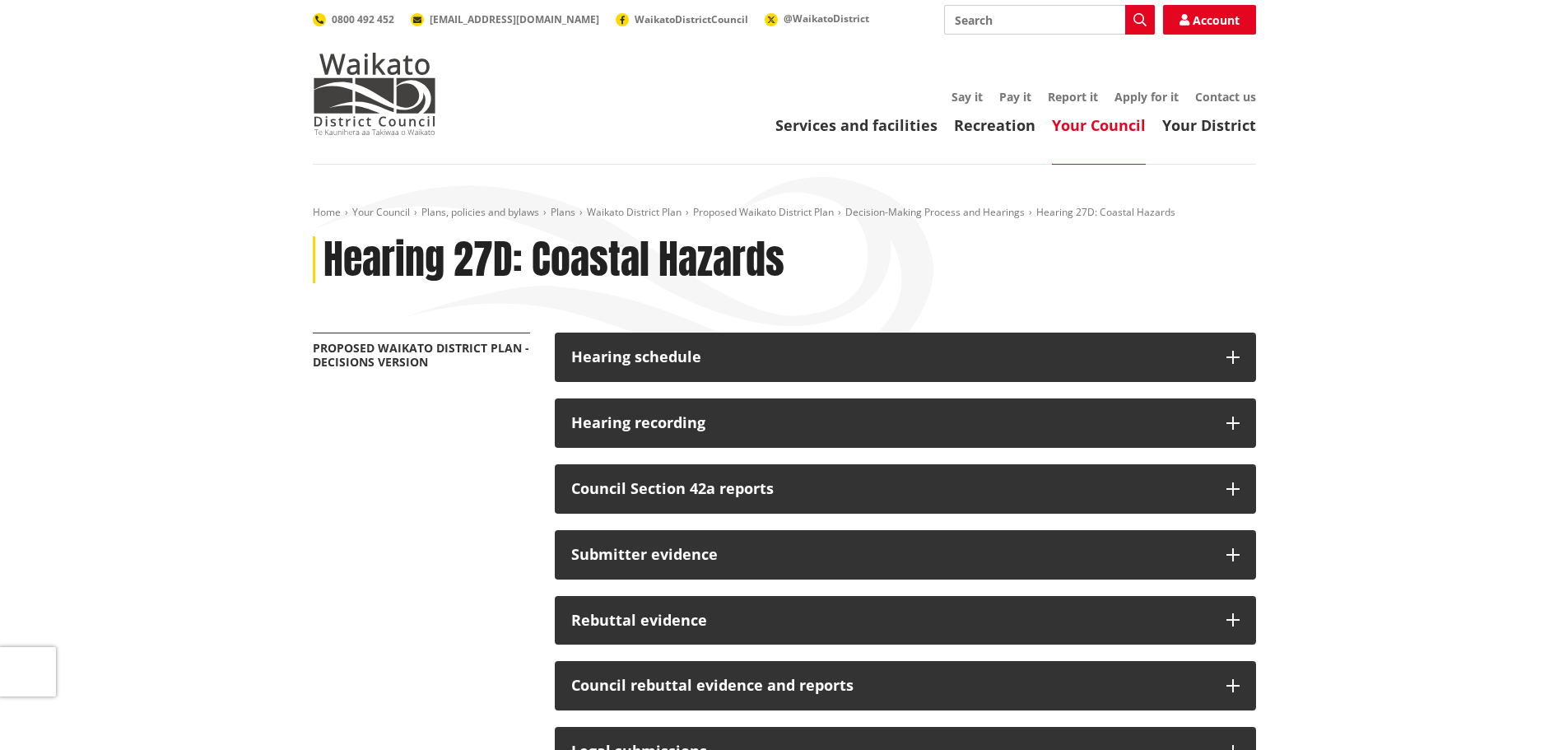
click at [992, 21] on input "Search" at bounding box center [1049, 20] width 210 height 29
type input "hazards"
click at [843, 11] on div "Search hazards Search Coastal Hazards drop-in sessions - [GEOGRAPHIC_DATA] Coas…" at bounding box center [784, 20] width 943 height 29
click at [1145, 21] on icon "button" at bounding box center [1140, 20] width 13 height 13
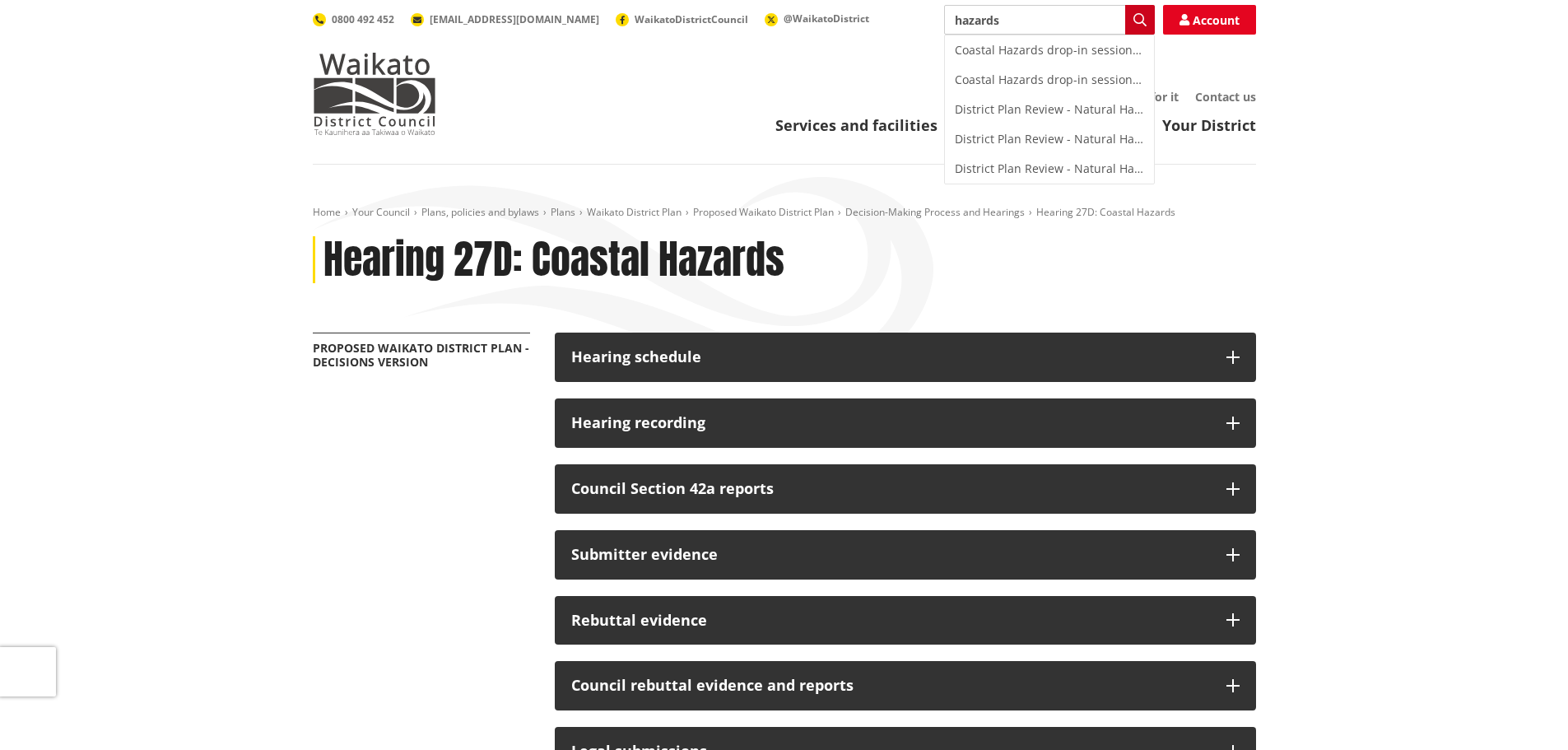
click at [1135, 21] on icon "button" at bounding box center [1140, 20] width 13 height 13
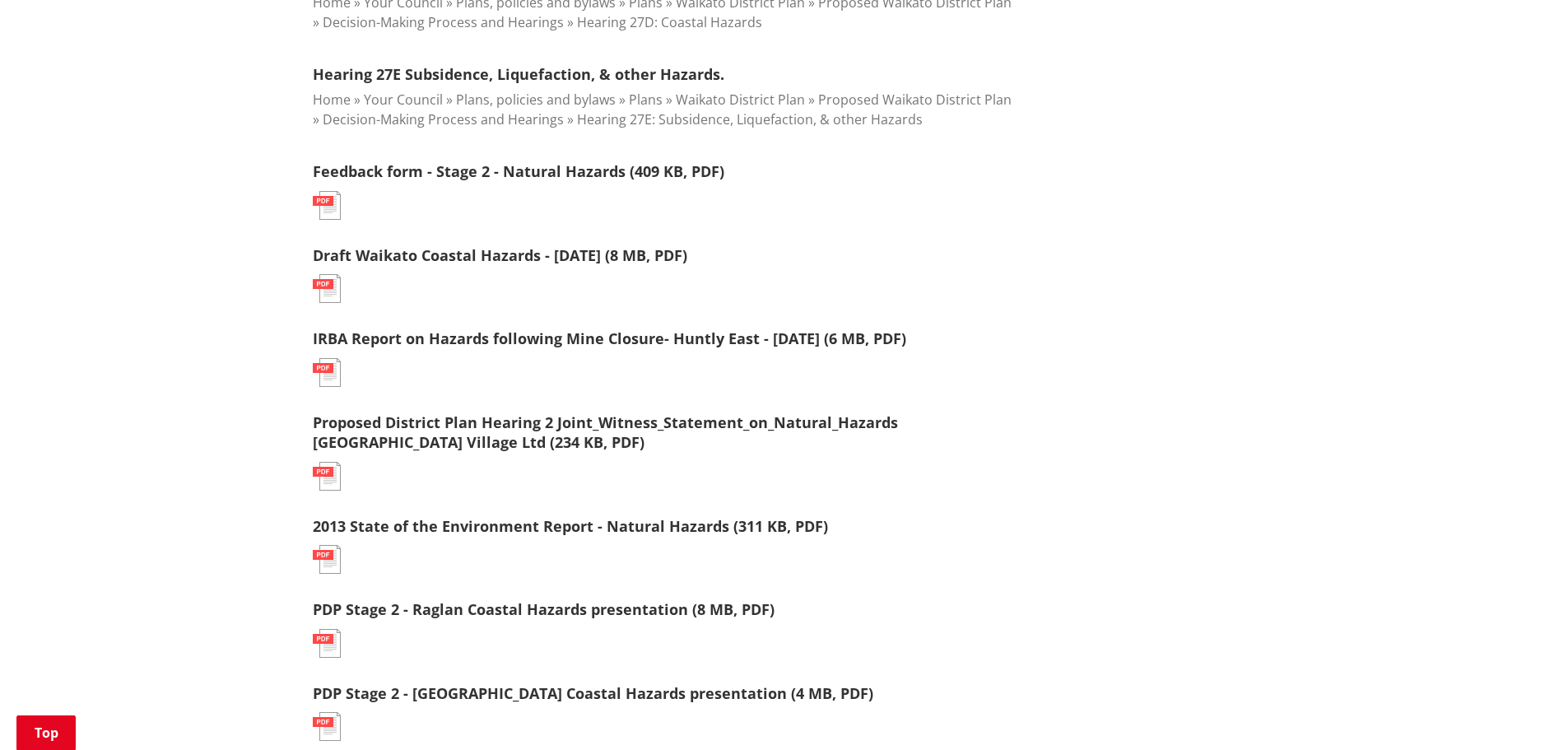
scroll to position [1730, 0]
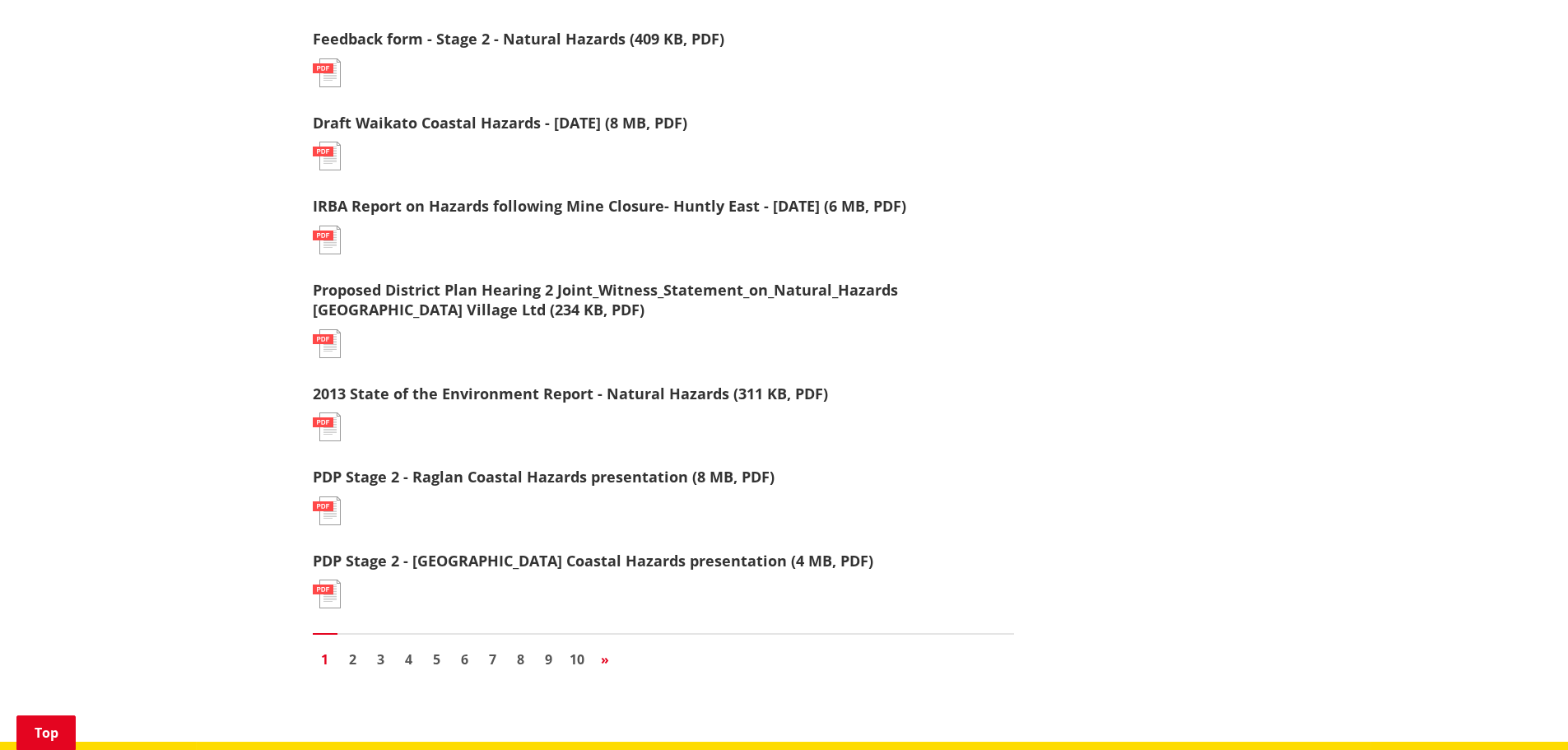
click at [603, 659] on span "»" at bounding box center [604, 660] width 8 height 18
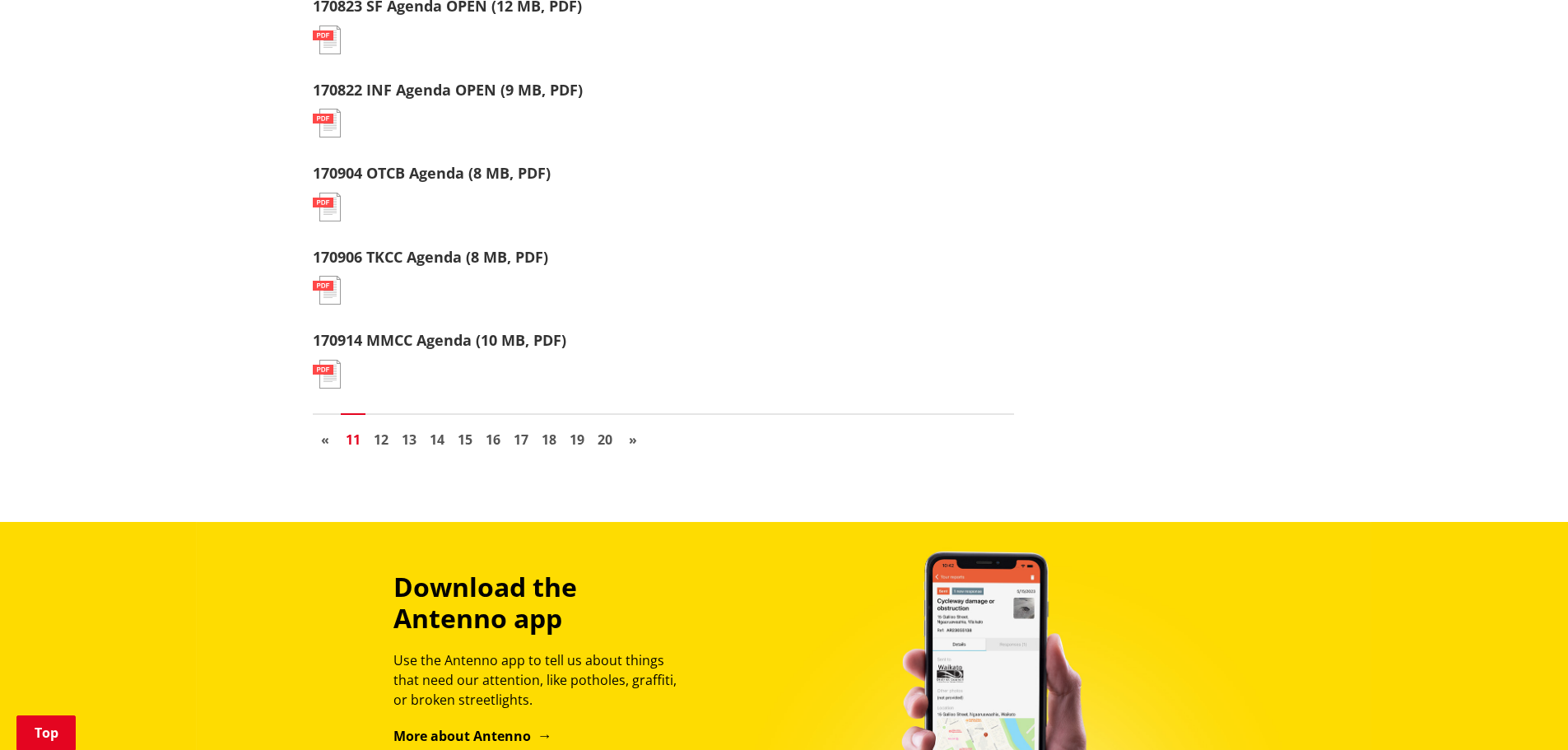
scroll to position [1977, 0]
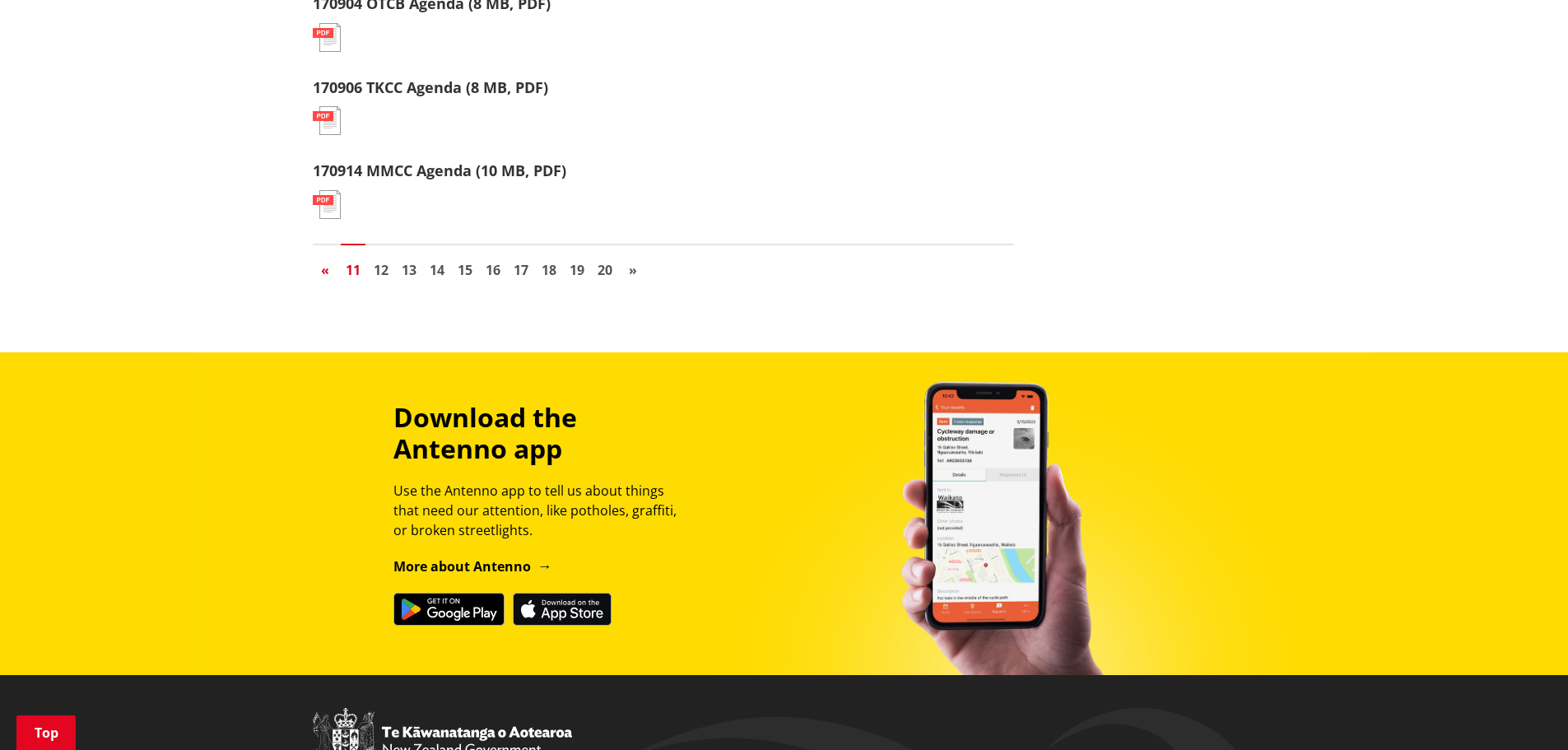
click at [324, 268] on span "«" at bounding box center [324, 270] width 8 height 18
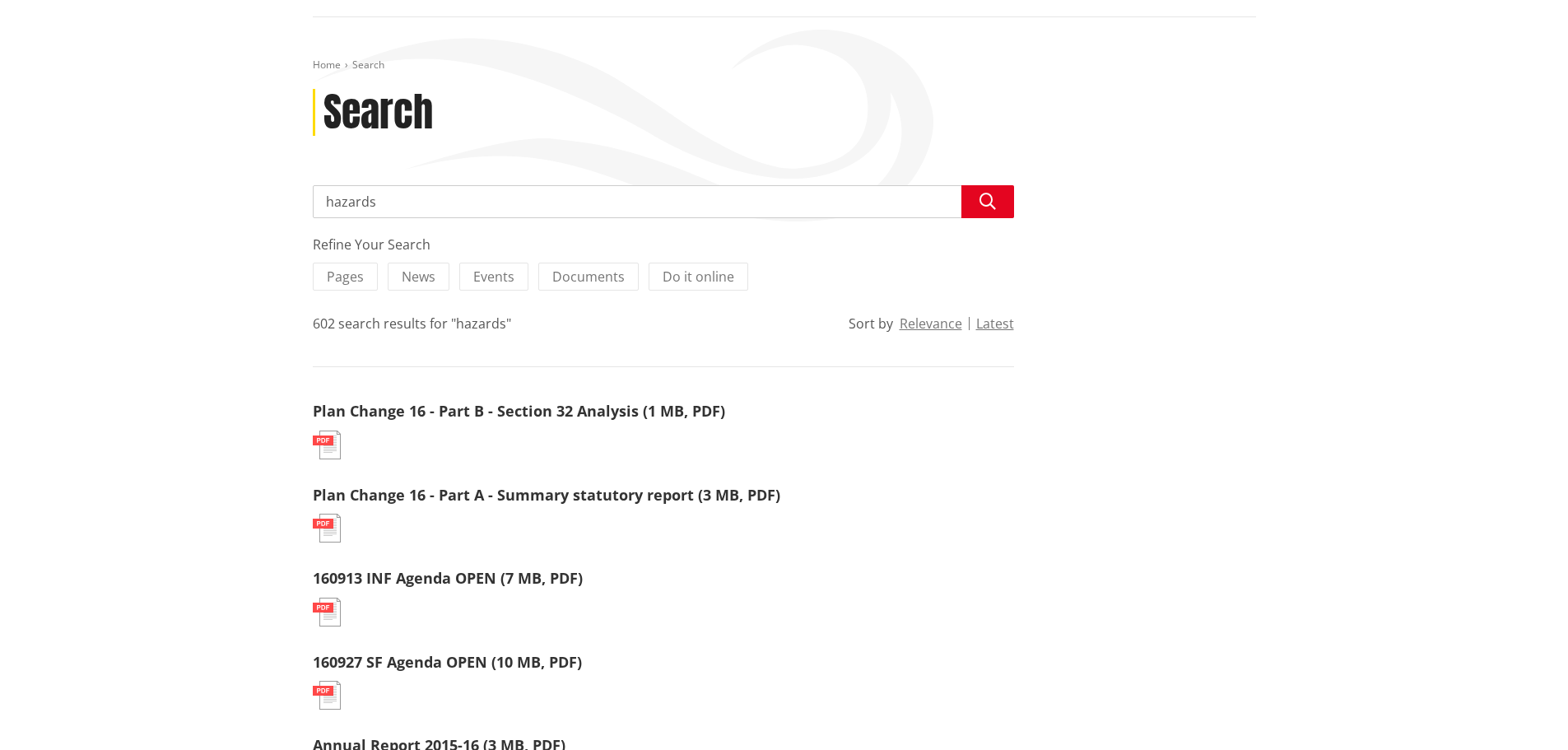
scroll to position [329, 0]
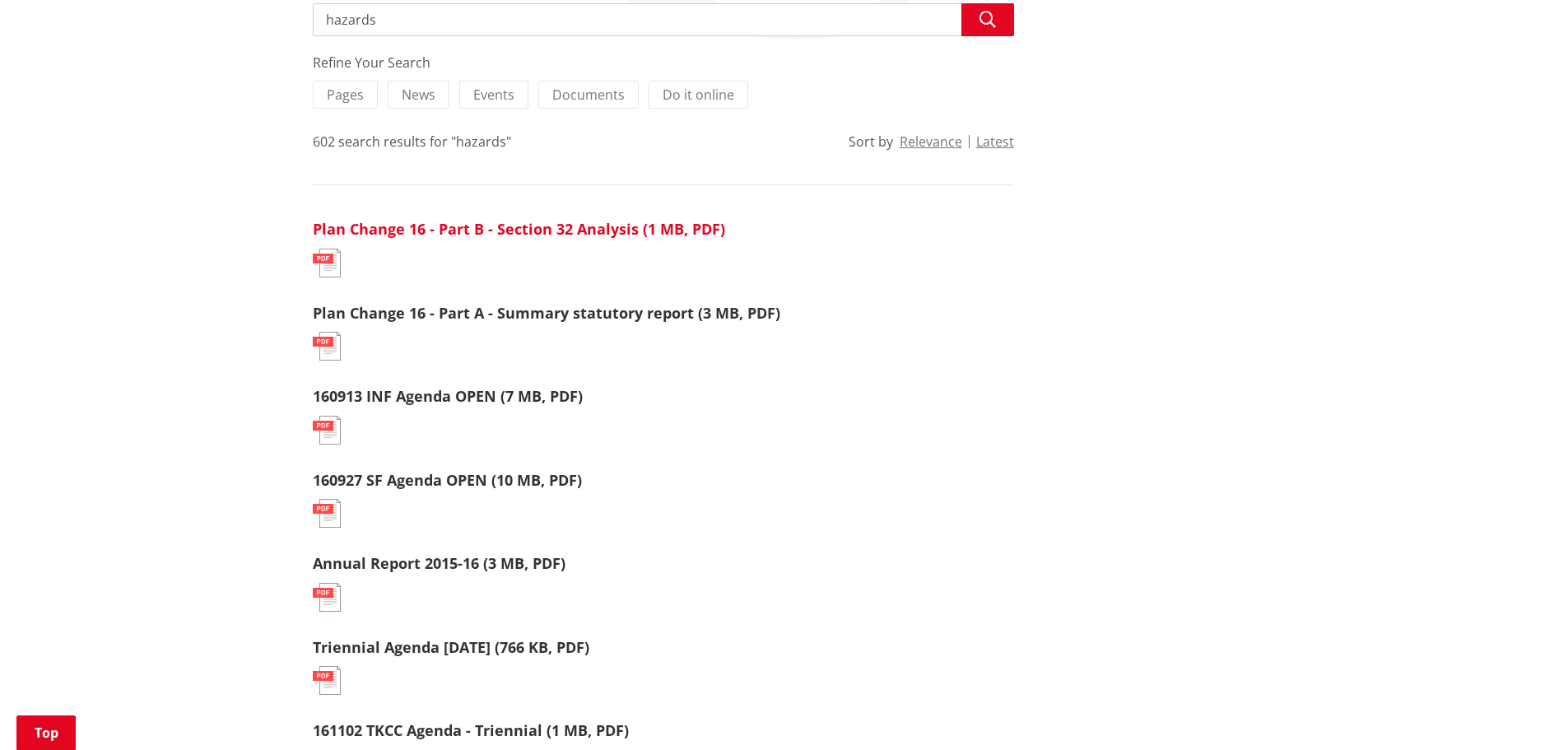
click at [585, 227] on link "Plan Change 16 - Part B - Section 32 Analysis (1 MB, PDF)" at bounding box center [519, 229] width 413 height 20
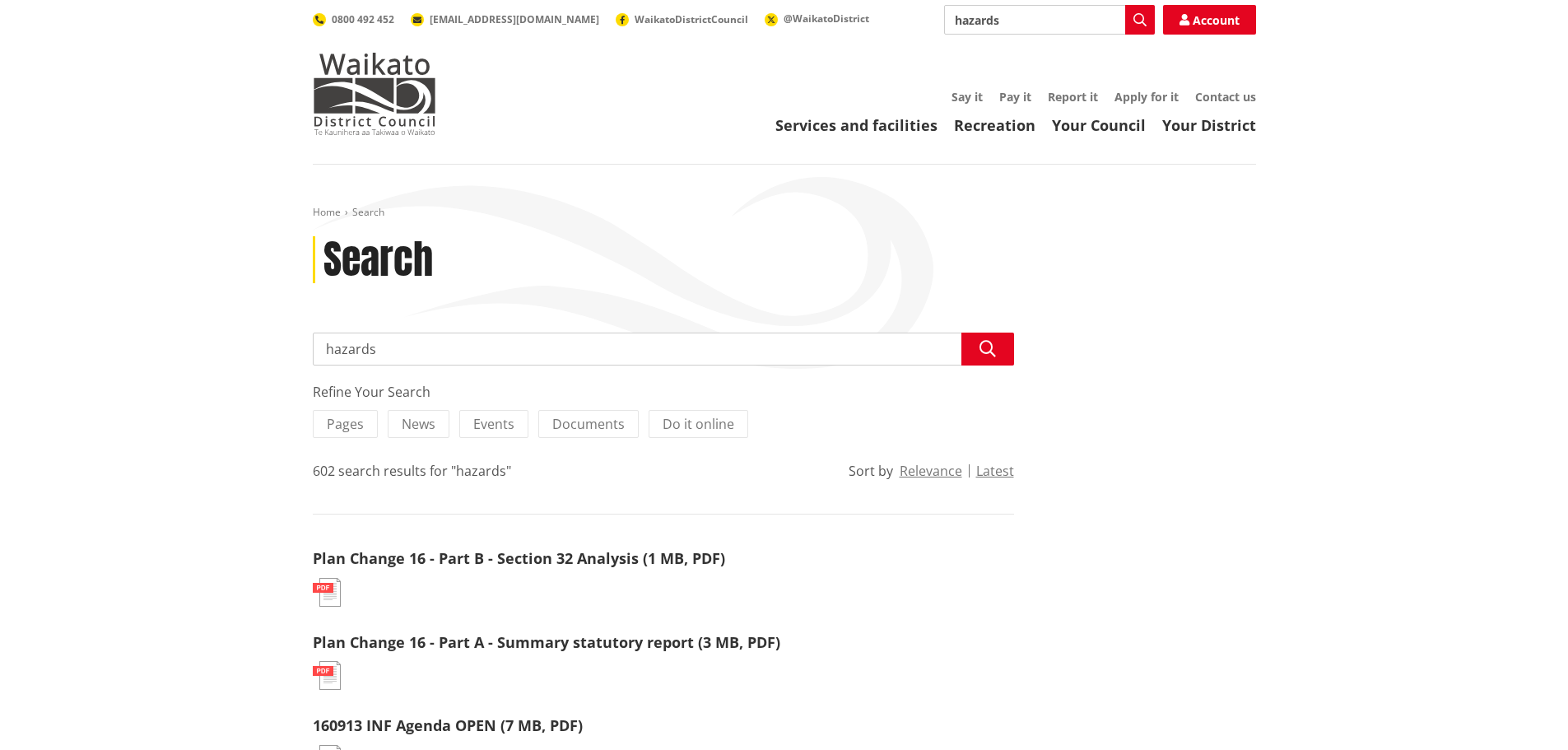
scroll to position [329, 0]
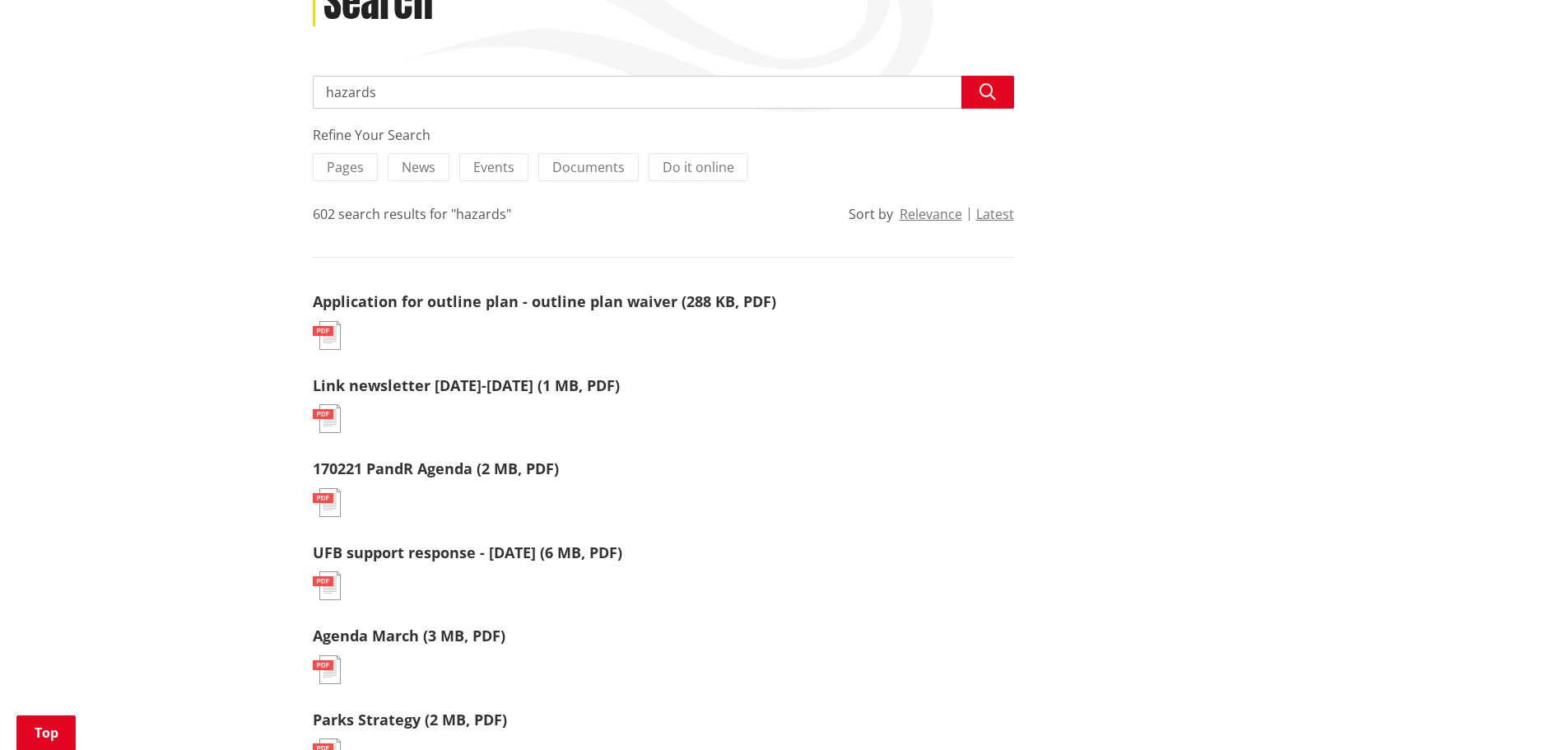
scroll to position [247, 0]
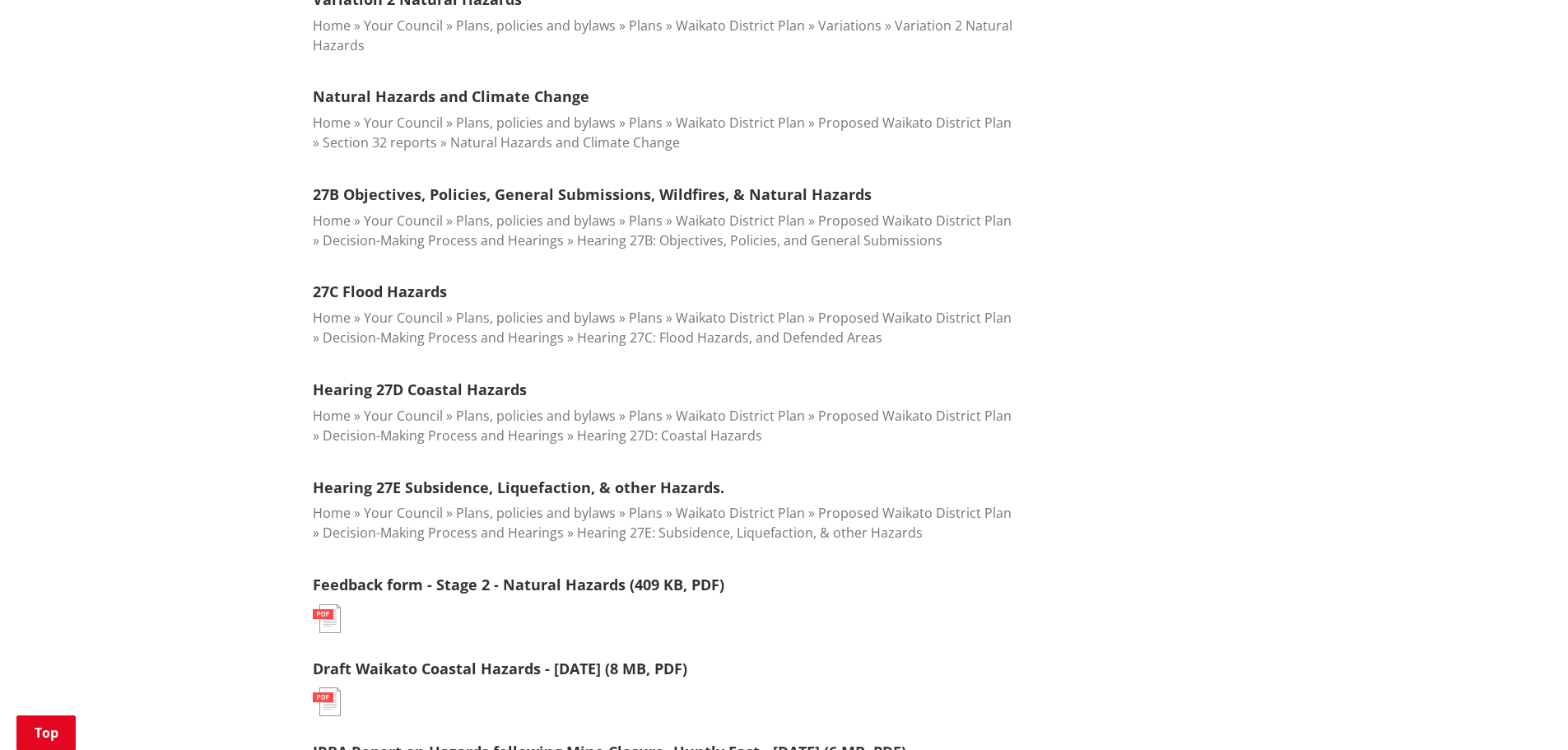
scroll to position [1318, 0]
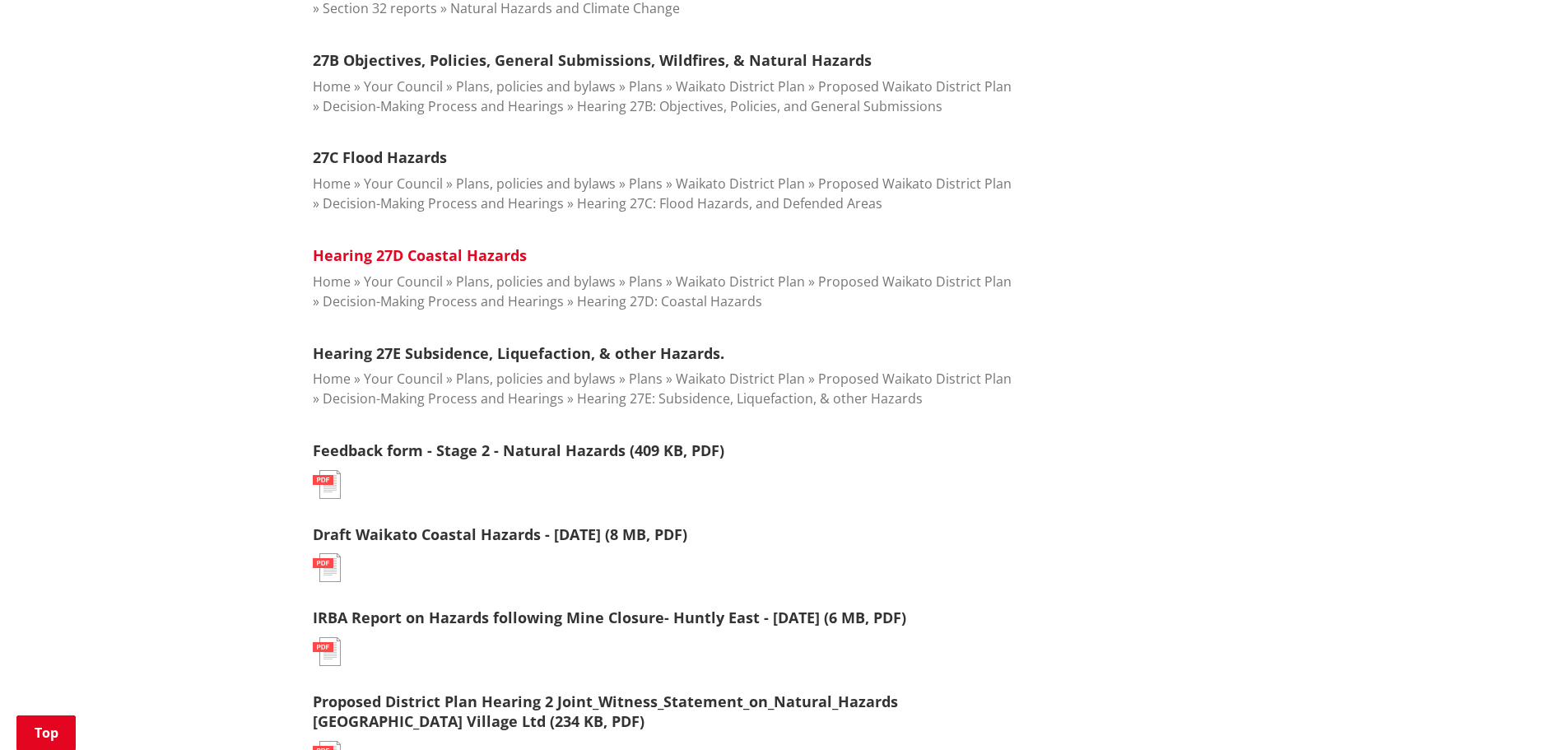
click at [447, 254] on link "Hearing 27D Coastal Hazards" at bounding box center [420, 255] width 214 height 20
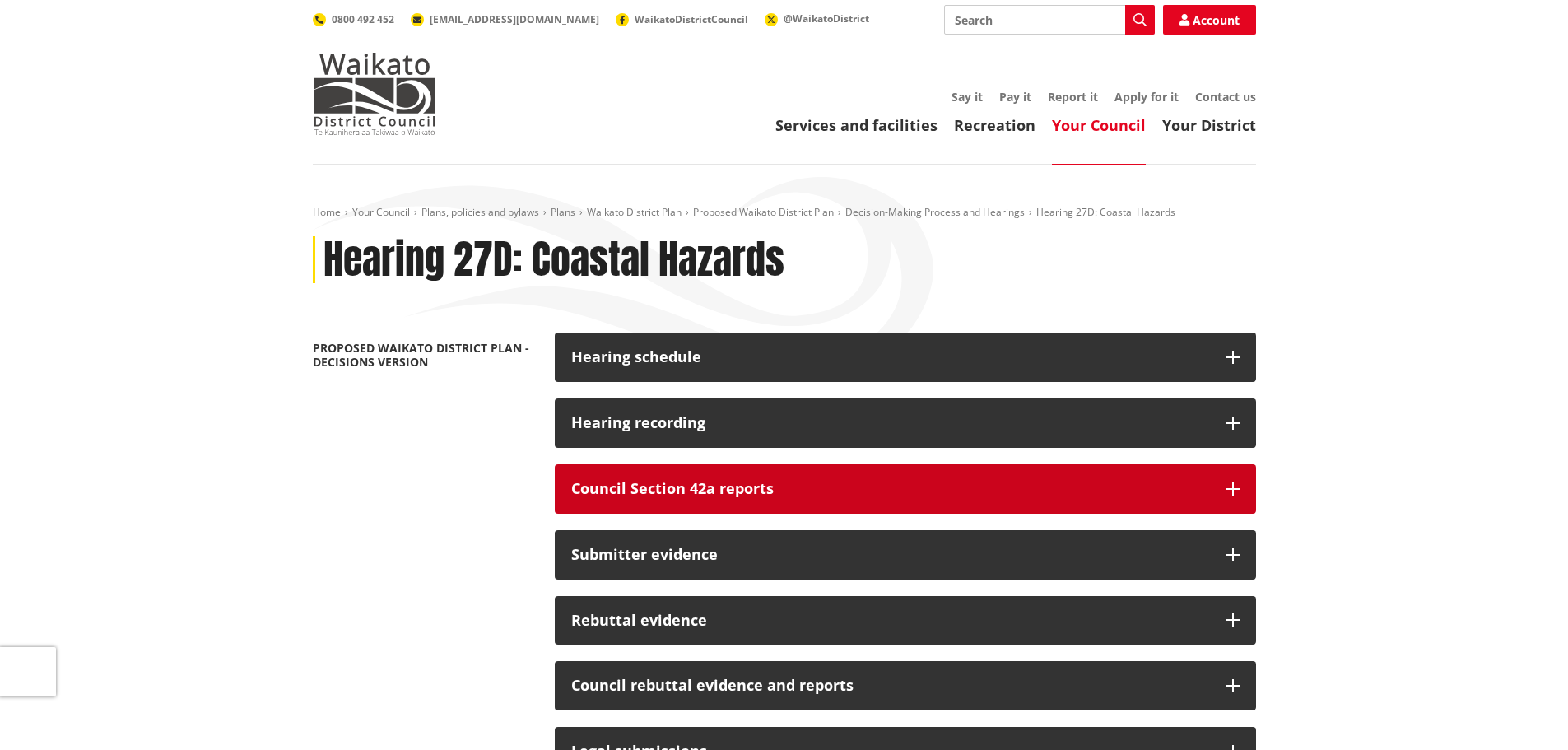
click at [755, 486] on h3 "Council Section 42a reports" at bounding box center [891, 489] width 639 height 16
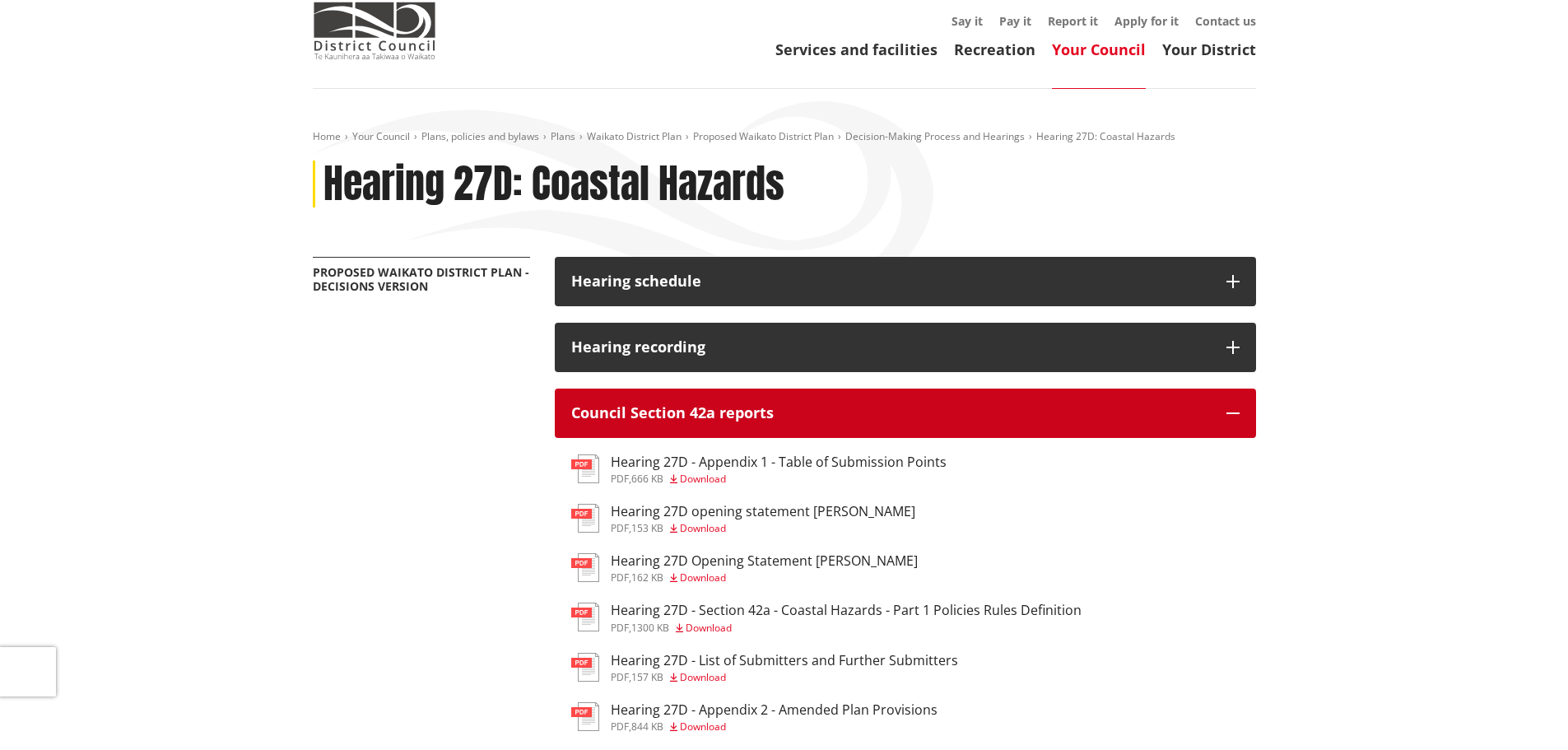
scroll to position [165, 0]
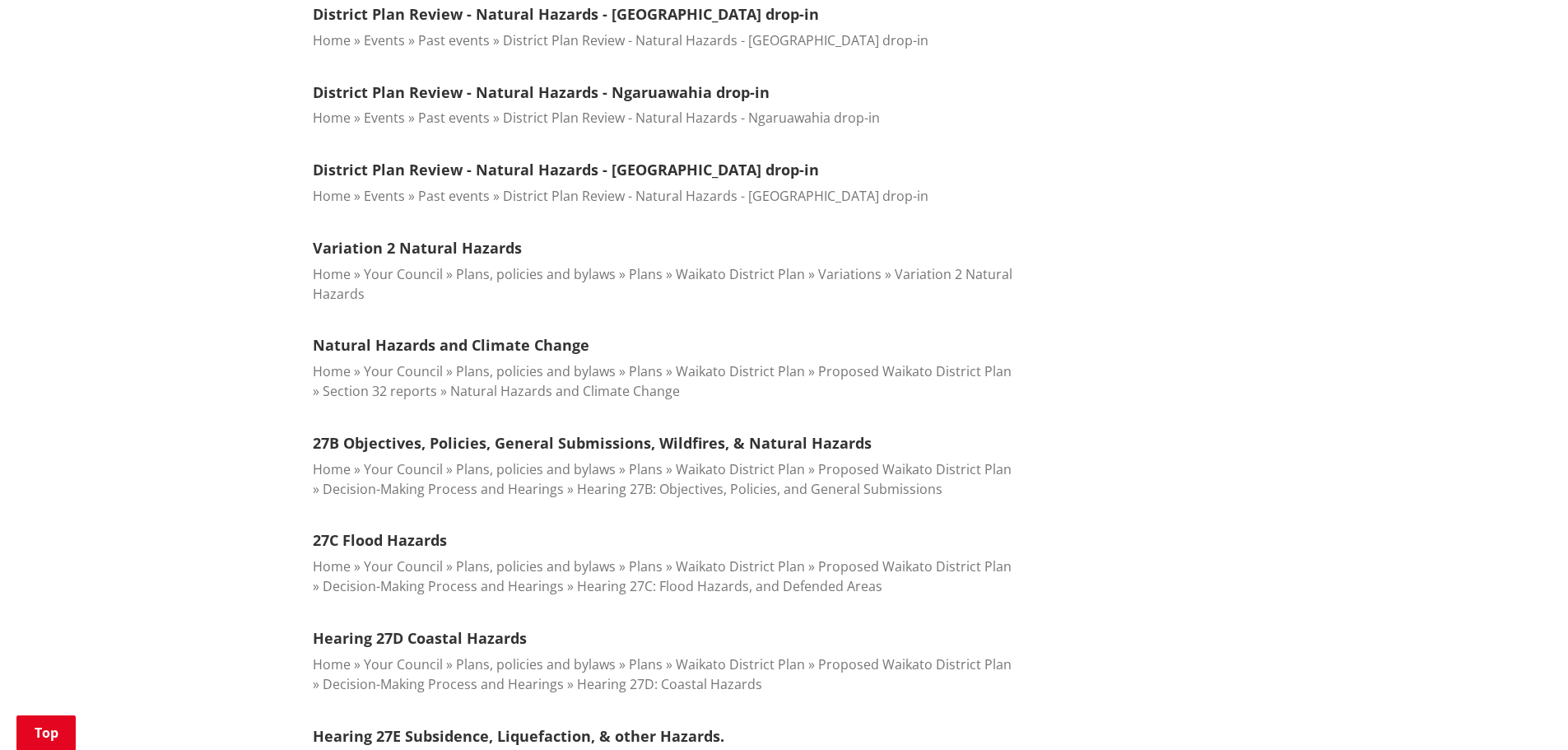
scroll to position [906, 0]
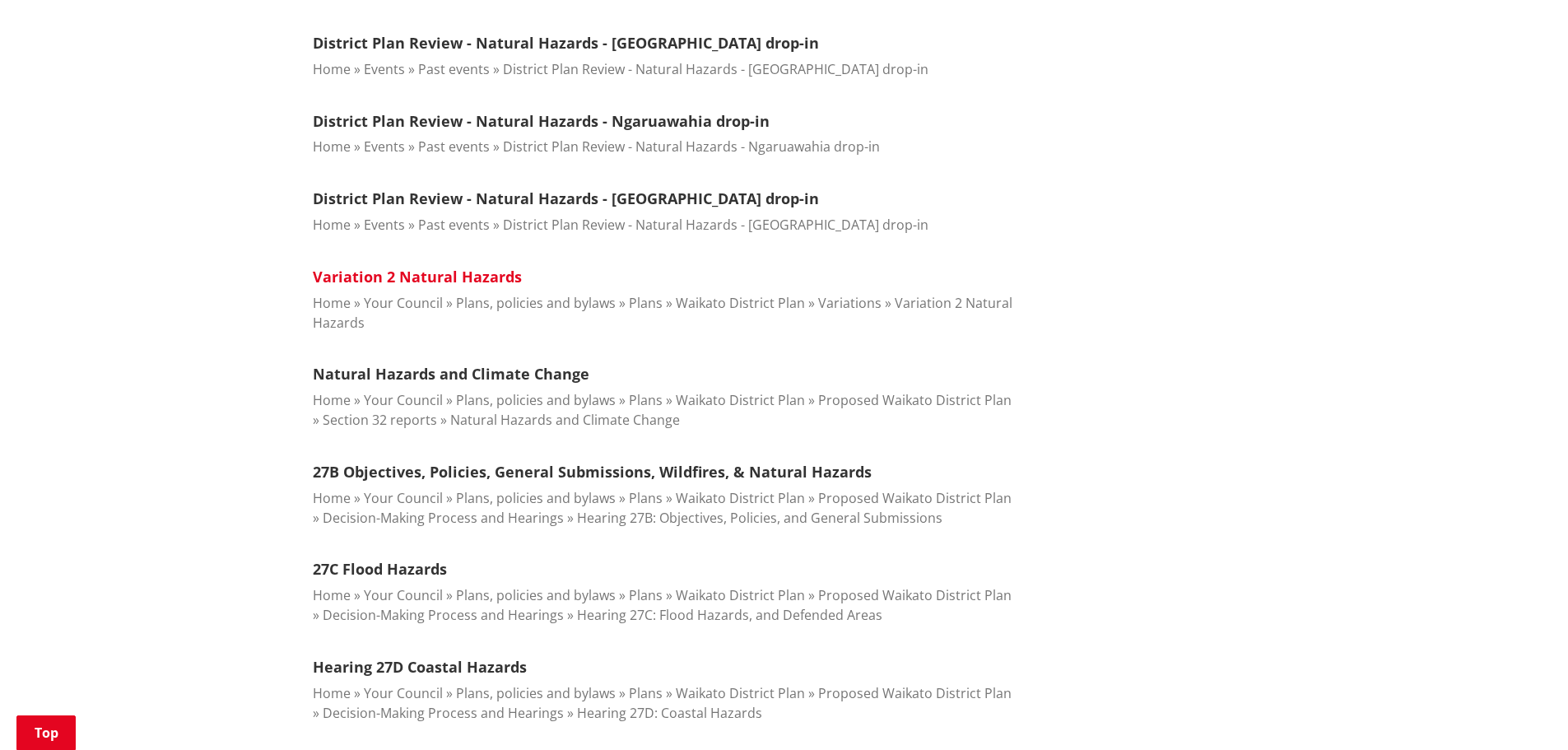
click at [441, 273] on link "Variation 2 Natural Hazards" at bounding box center [417, 276] width 209 height 20
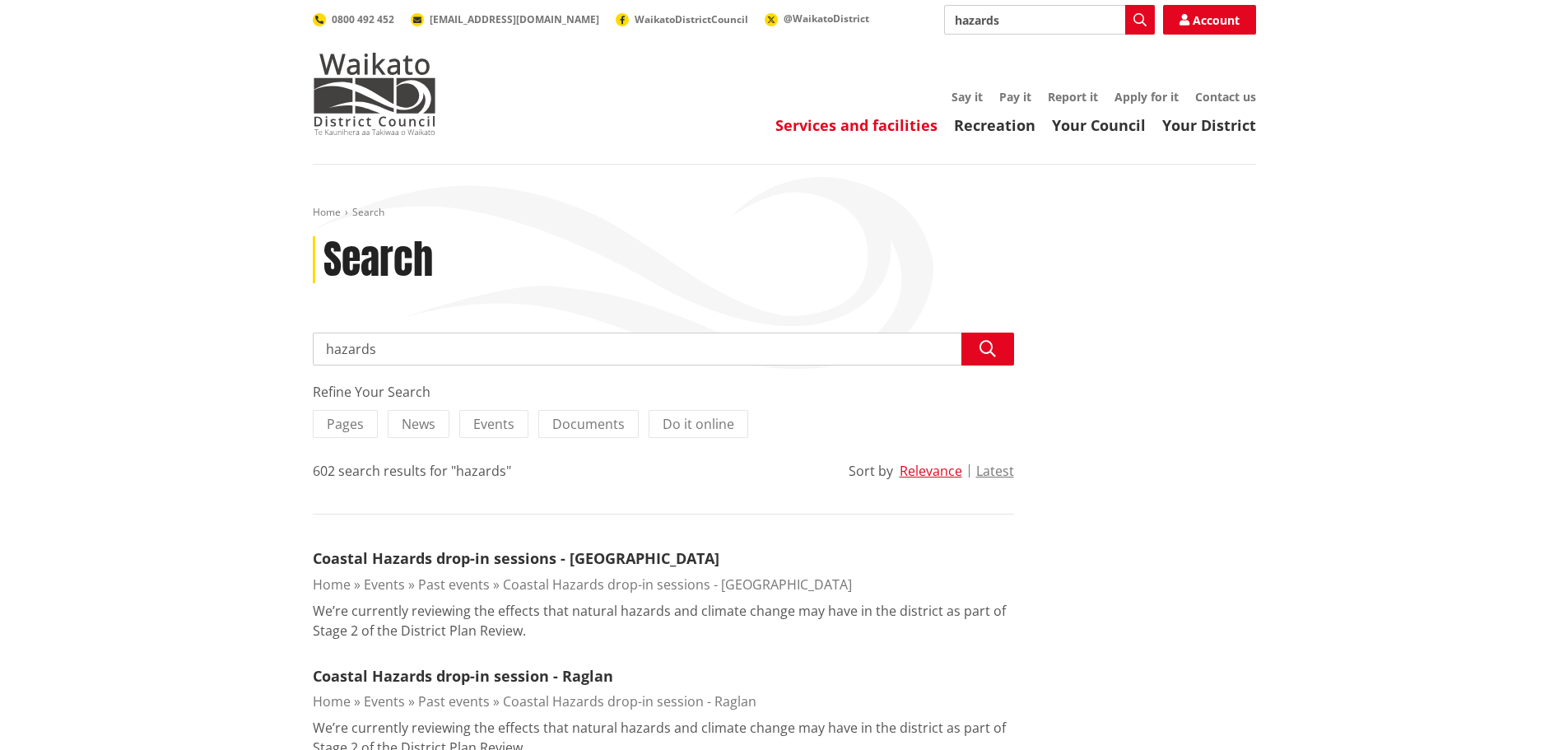
click at [827, 124] on link "Services and facilities" at bounding box center [857, 125] width 162 height 20
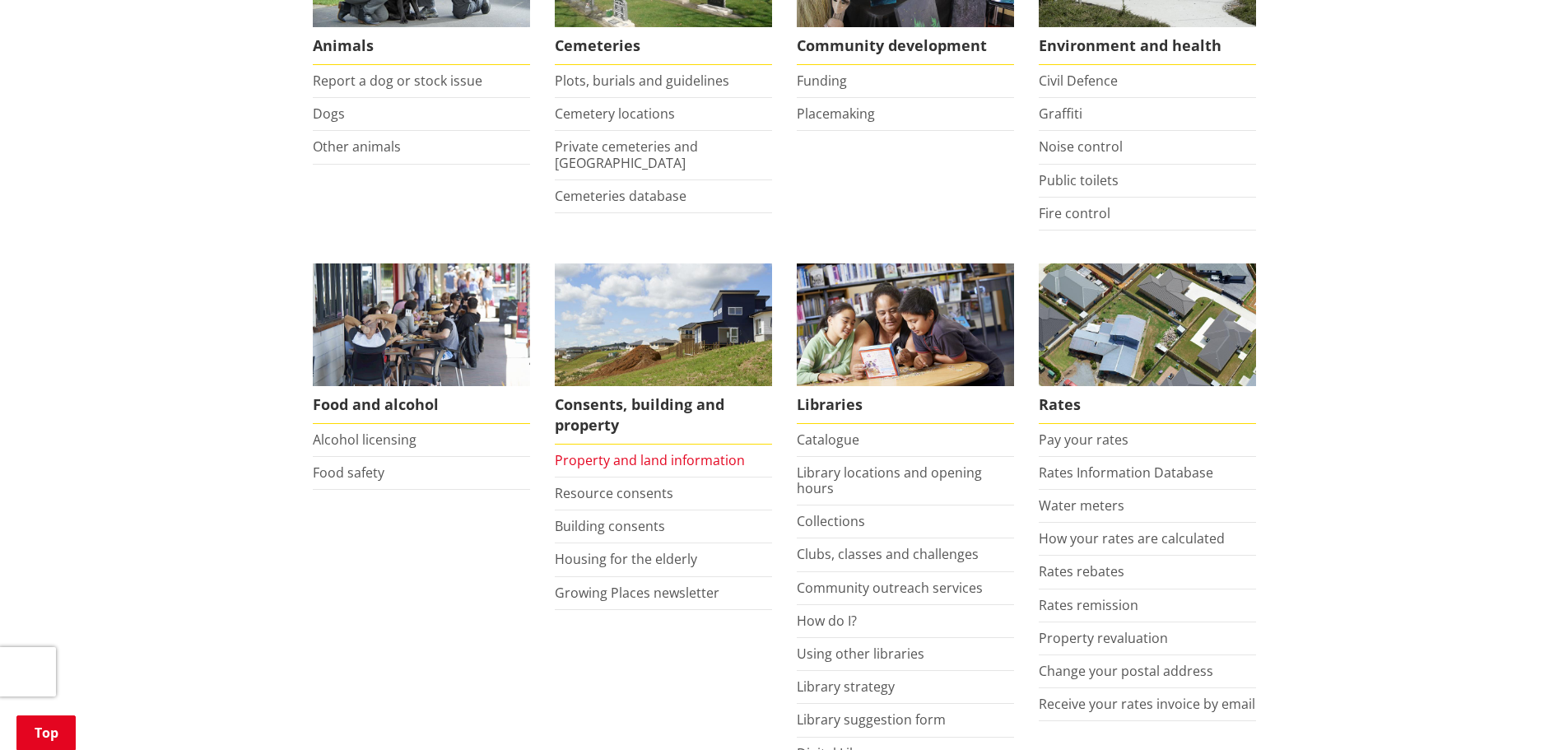
scroll to position [577, 0]
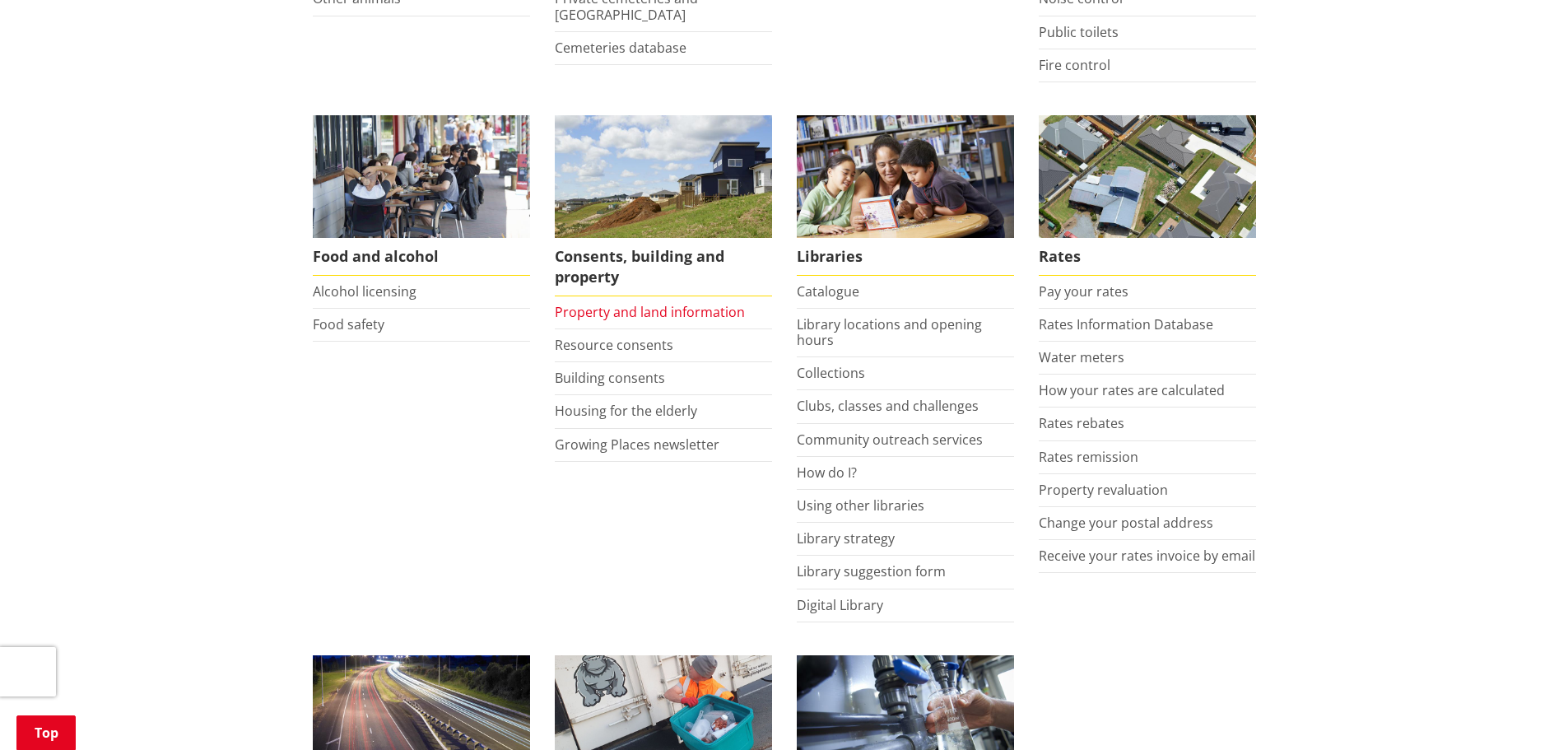
click at [642, 312] on link "Property and land information" at bounding box center [649, 312] width 190 height 18
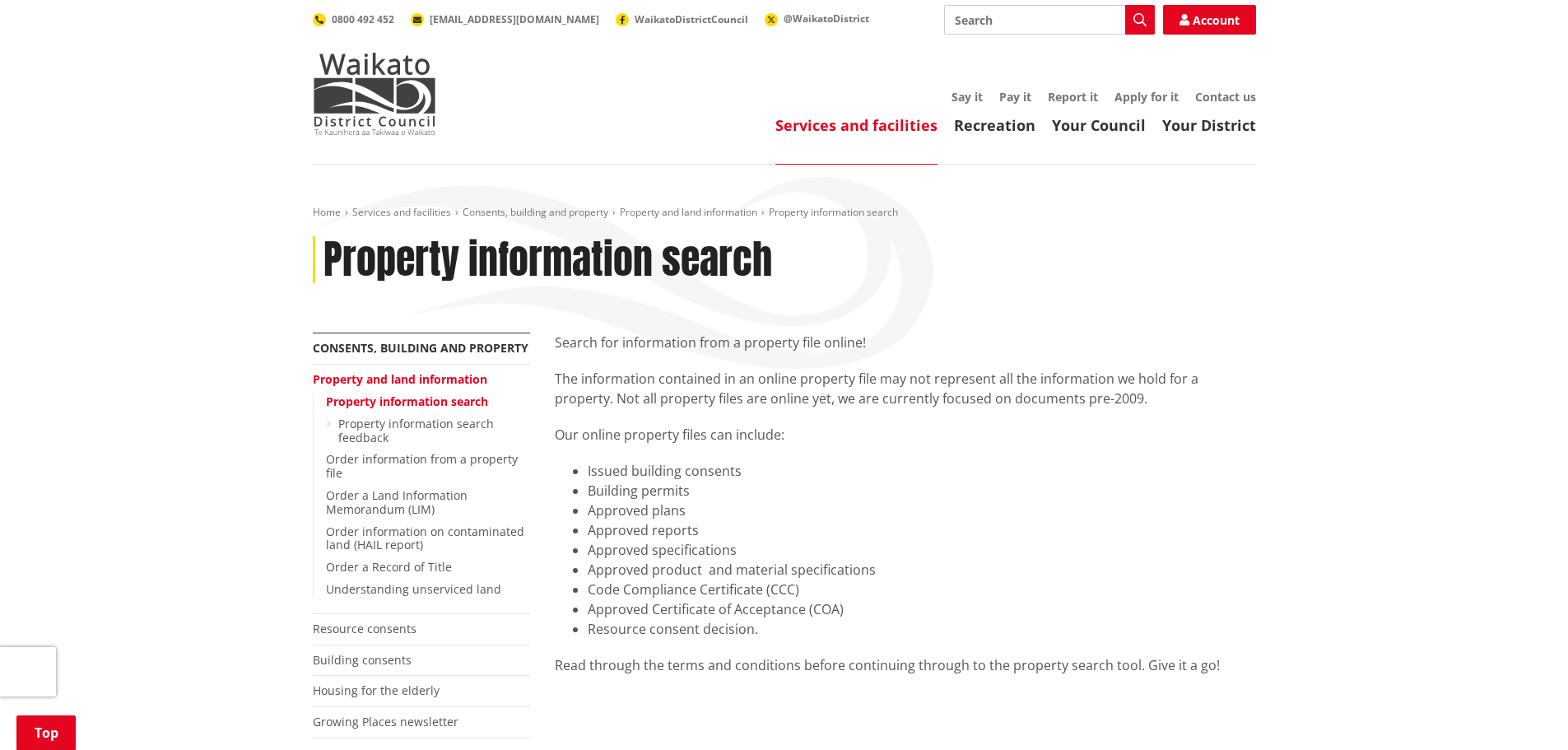
scroll to position [395, 0]
